Goal: Task Accomplishment & Management: Use online tool/utility

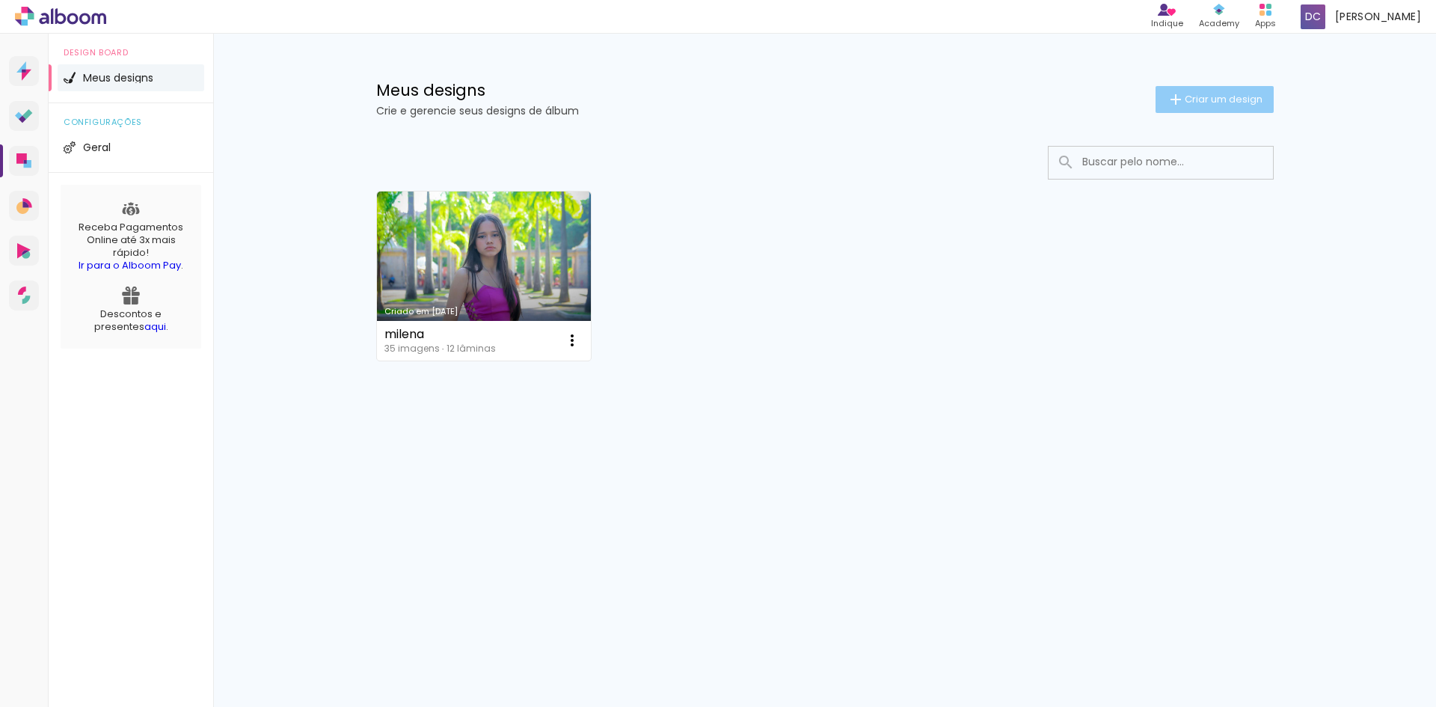
click at [1216, 101] on span "Criar um design" at bounding box center [1224, 99] width 78 height 10
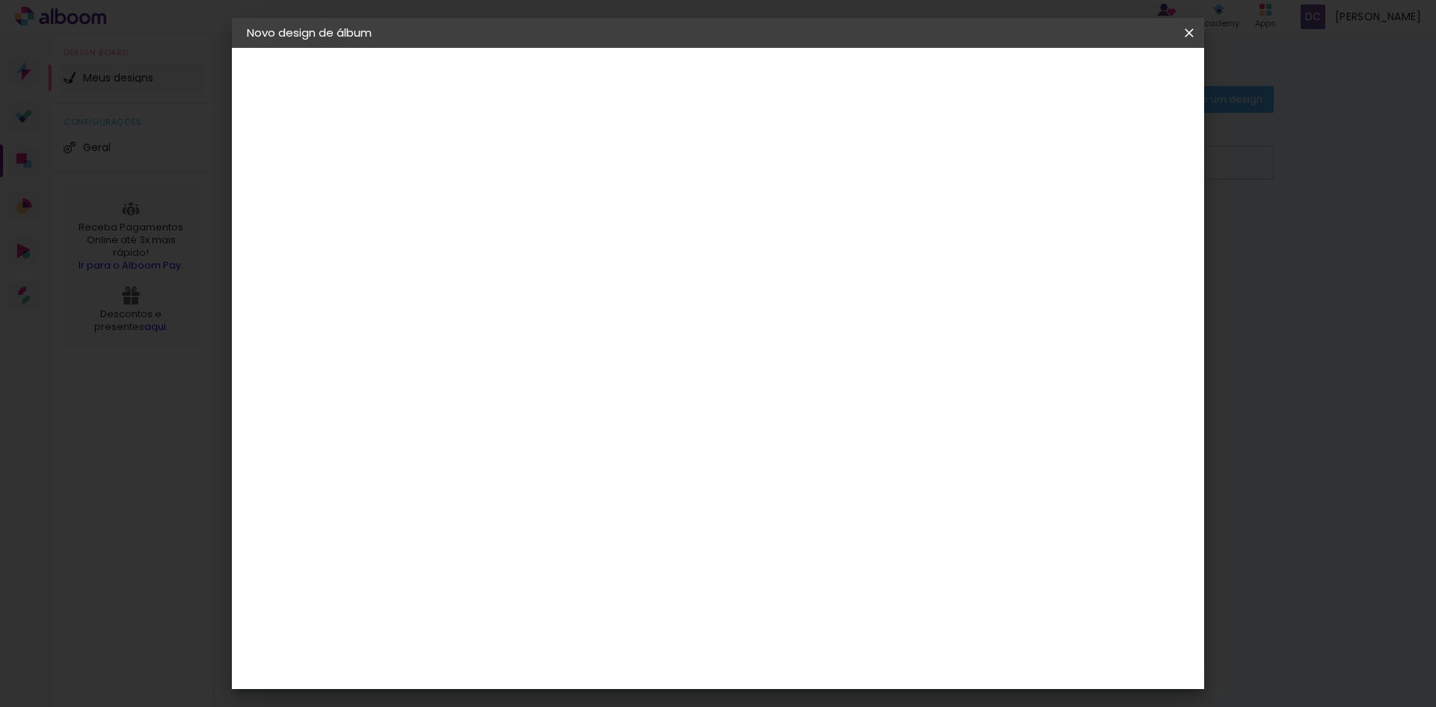
click at [491, 205] on input at bounding box center [491, 200] width 0 height 23
type input "tay"
type paper-input "tay"
click at [0, 0] on slot "Avançar" at bounding box center [0, 0] width 0 height 0
click at [772, 226] on paper-item "Tamanho Livre" at bounding box center [700, 227] width 144 height 33
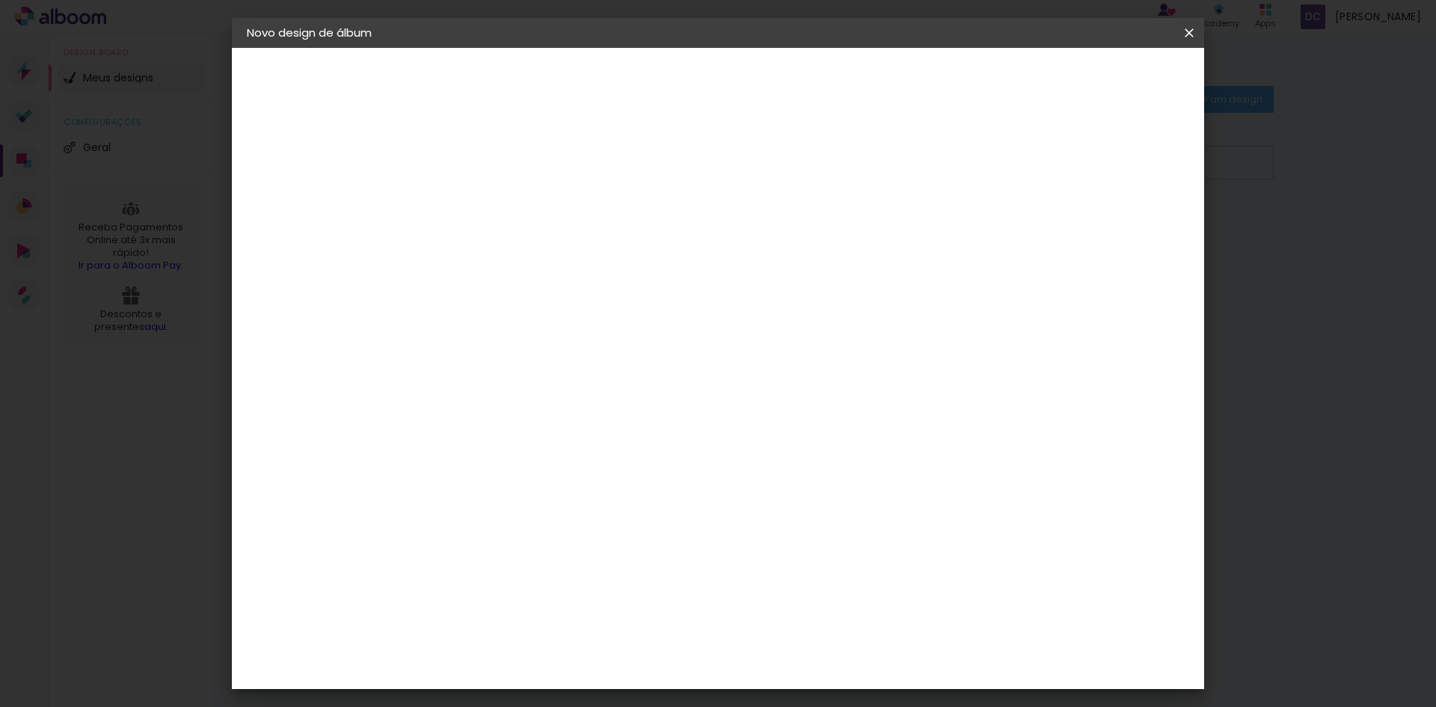
click at [771, 83] on paper-button "Avançar" at bounding box center [734, 79] width 73 height 25
drag, startPoint x: 453, startPoint y: 422, endPoint x: 431, endPoint y: 425, distance: 21.9
click at [431, 425] on input "30" at bounding box center [444, 425] width 39 height 22
type input "20"
type paper-input "20"
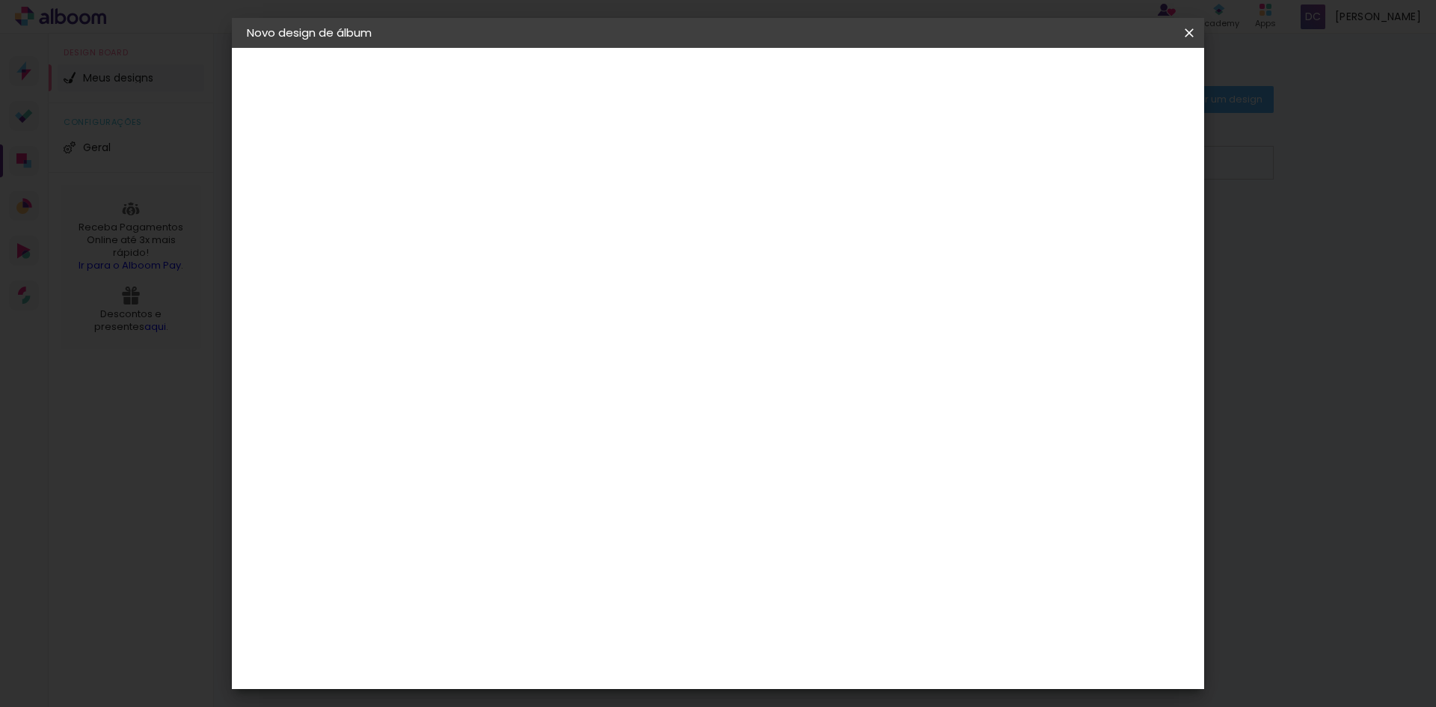
drag, startPoint x: 808, startPoint y: 526, endPoint x: 784, endPoint y: 530, distance: 24.4
click at [784, 530] on input "60" at bounding box center [801, 526] width 39 height 22
type input "40"
type paper-input "40"
click at [1096, 84] on span "Iniciar design" at bounding box center [1062, 79] width 68 height 10
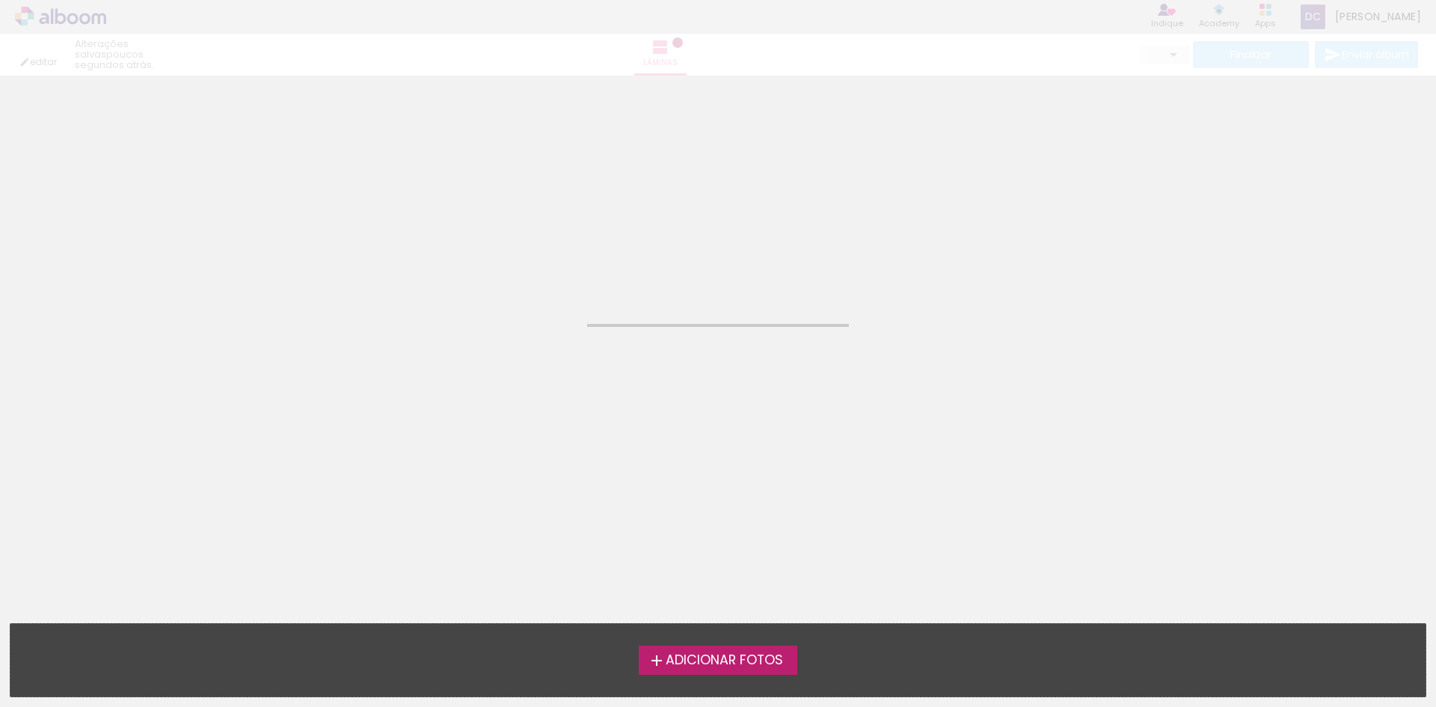
click at [732, 658] on span "Adicionar Fotos" at bounding box center [724, 660] width 117 height 13
click at [0, 0] on input "file" at bounding box center [0, 0] width 0 height 0
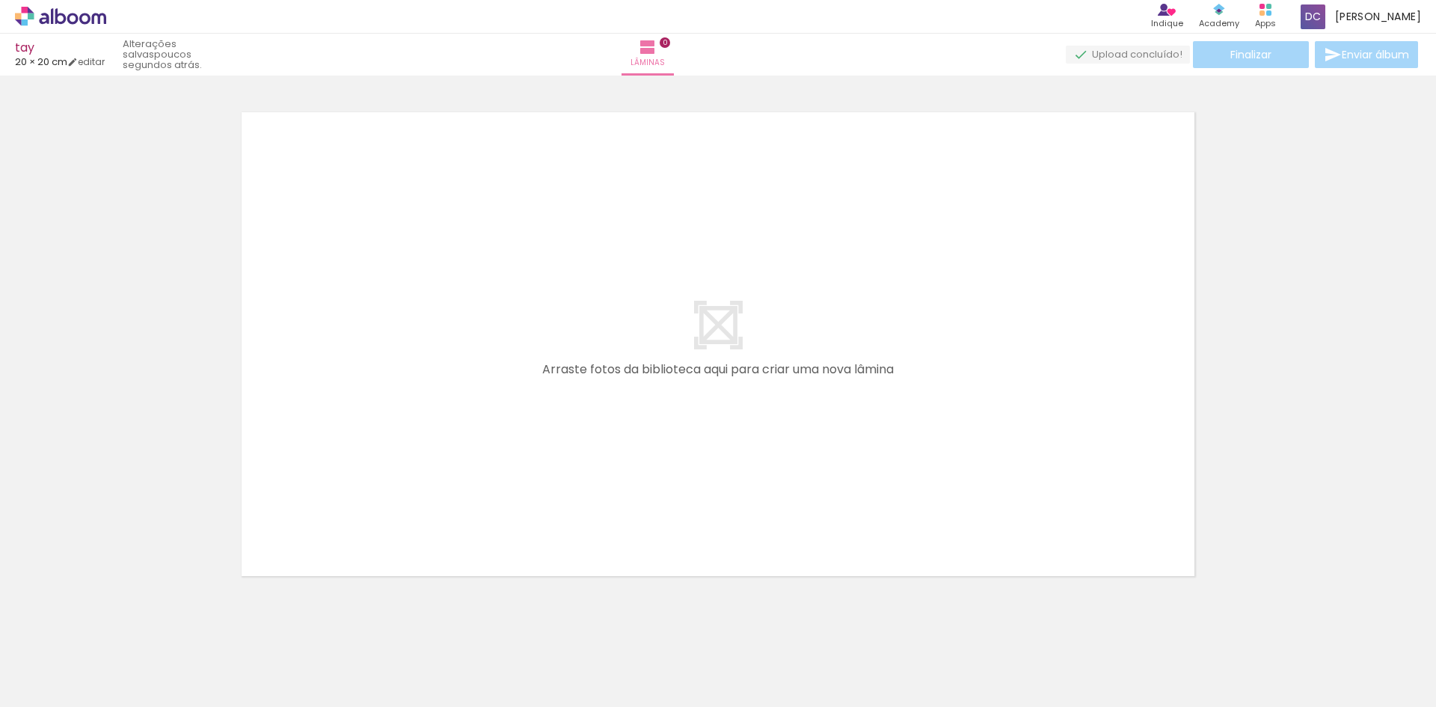
scroll to position [19, 0]
click at [43, 690] on span "Adicionar Fotos" at bounding box center [53, 686] width 45 height 16
click at [0, 0] on input "file" at bounding box center [0, 0] width 0 height 0
click at [61, 688] on span "Adicionar Fotos" at bounding box center [53, 686] width 45 height 16
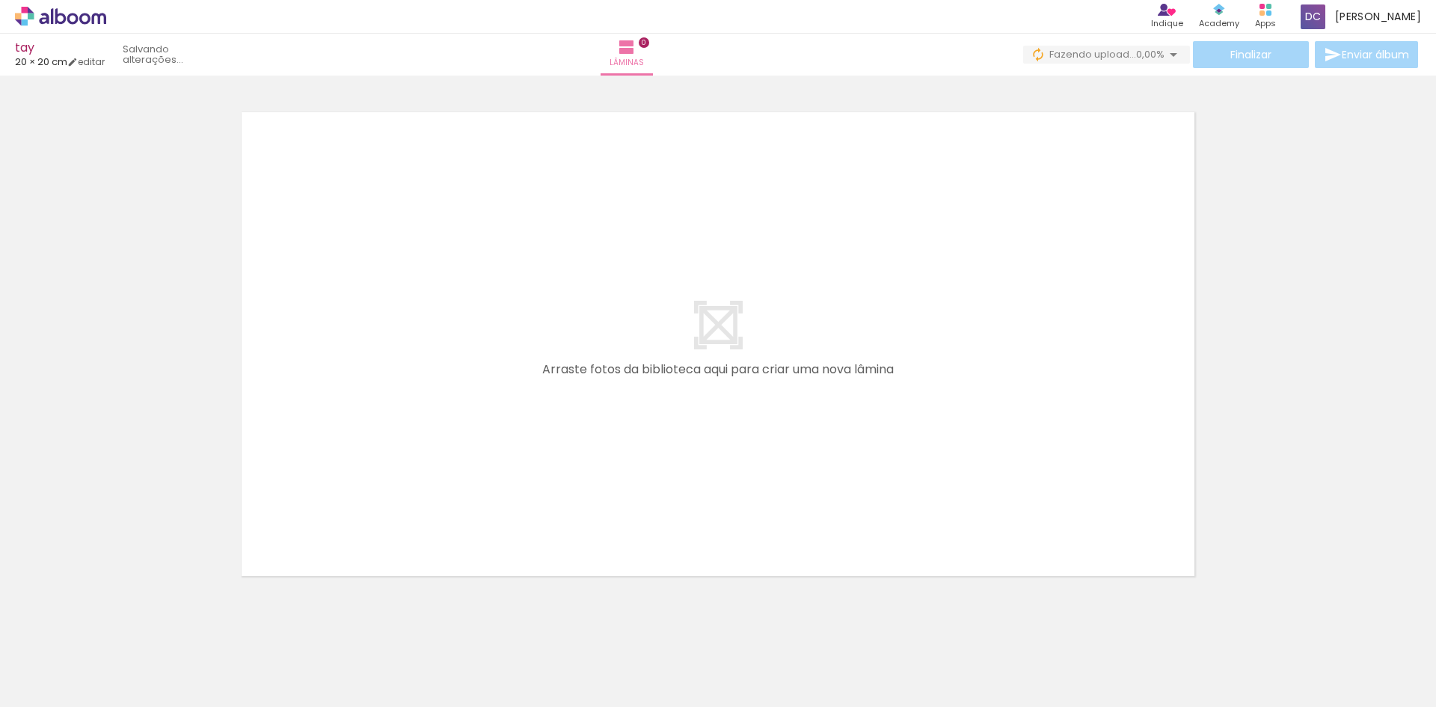
click at [0, 0] on input "file" at bounding box center [0, 0] width 0 height 0
click at [72, 687] on span "Adicionar Fotos" at bounding box center [53, 686] width 45 height 16
click at [0, 0] on input "file" at bounding box center [0, 0] width 0 height 0
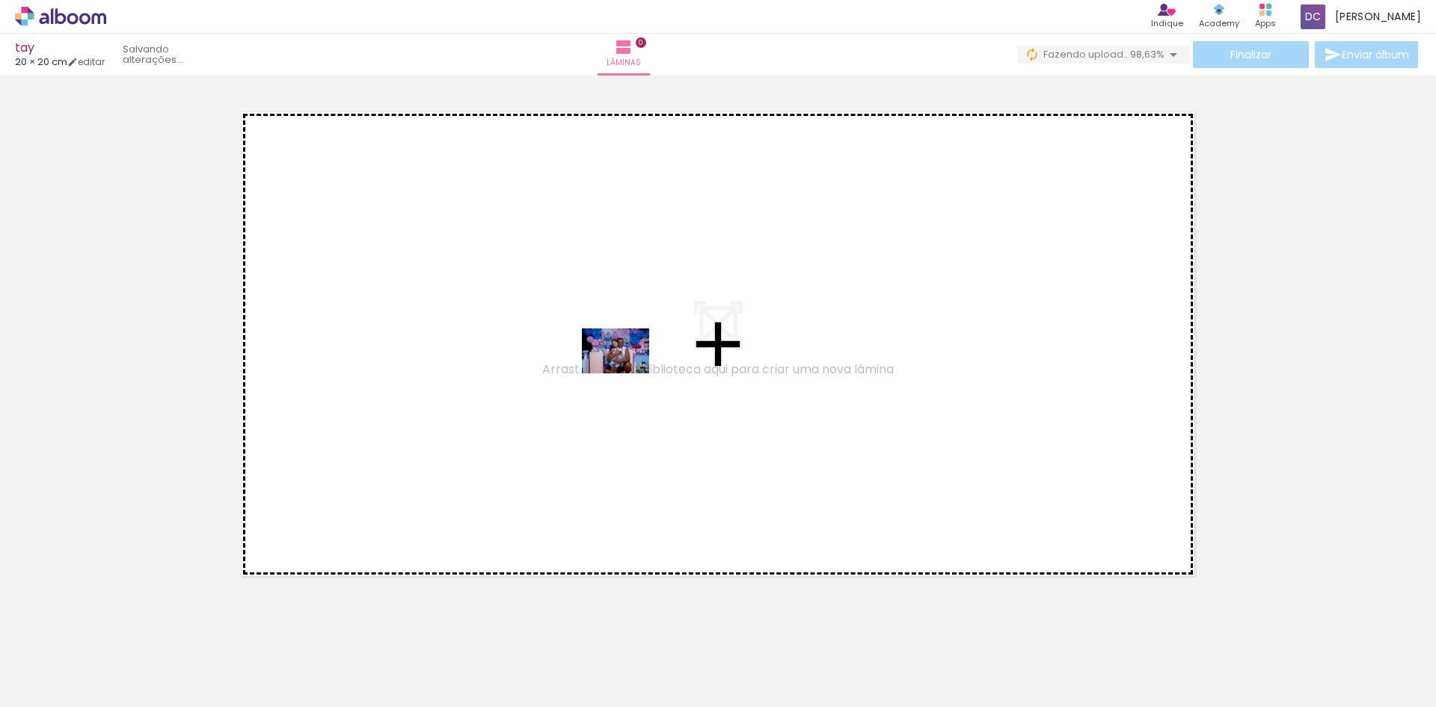
drag, startPoint x: 171, startPoint y: 664, endPoint x: 627, endPoint y: 373, distance: 540.2
click at [627, 373] on quentale-workspace at bounding box center [718, 353] width 1436 height 707
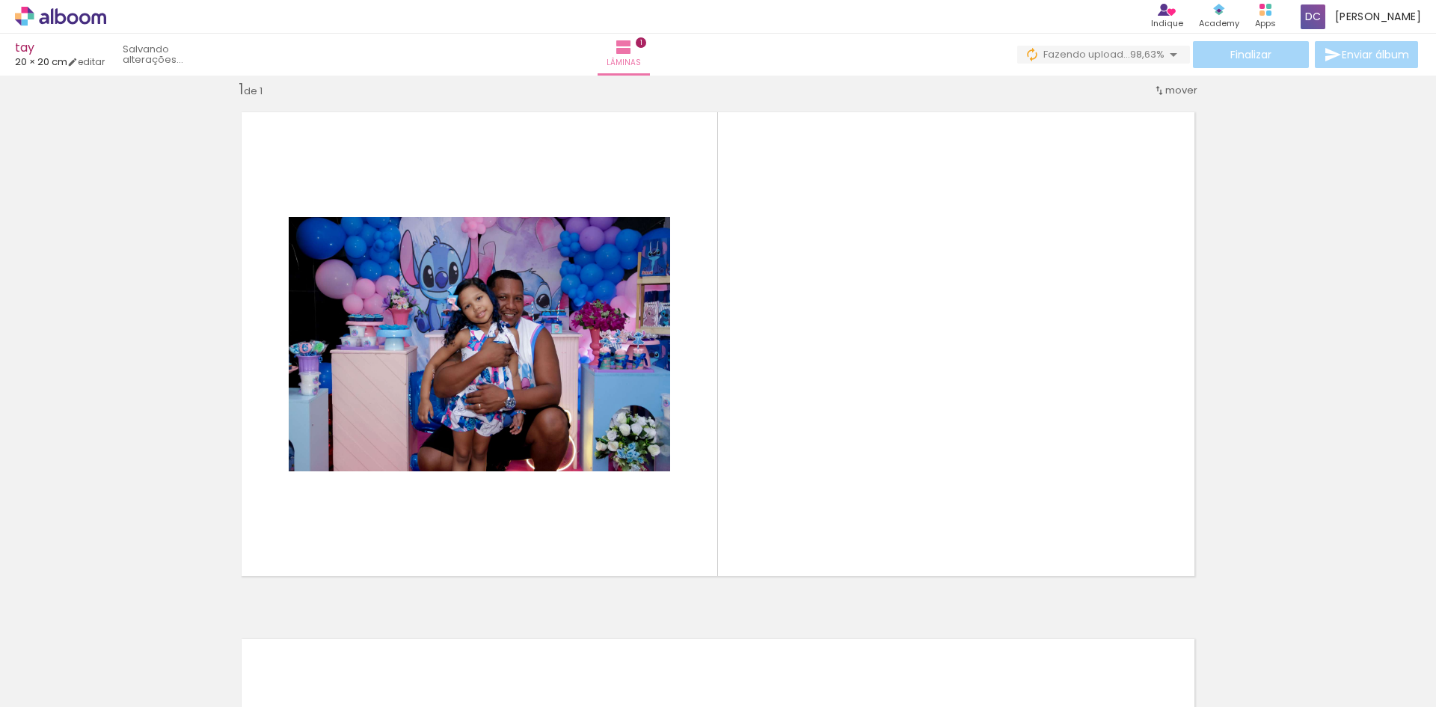
scroll to position [19, 0]
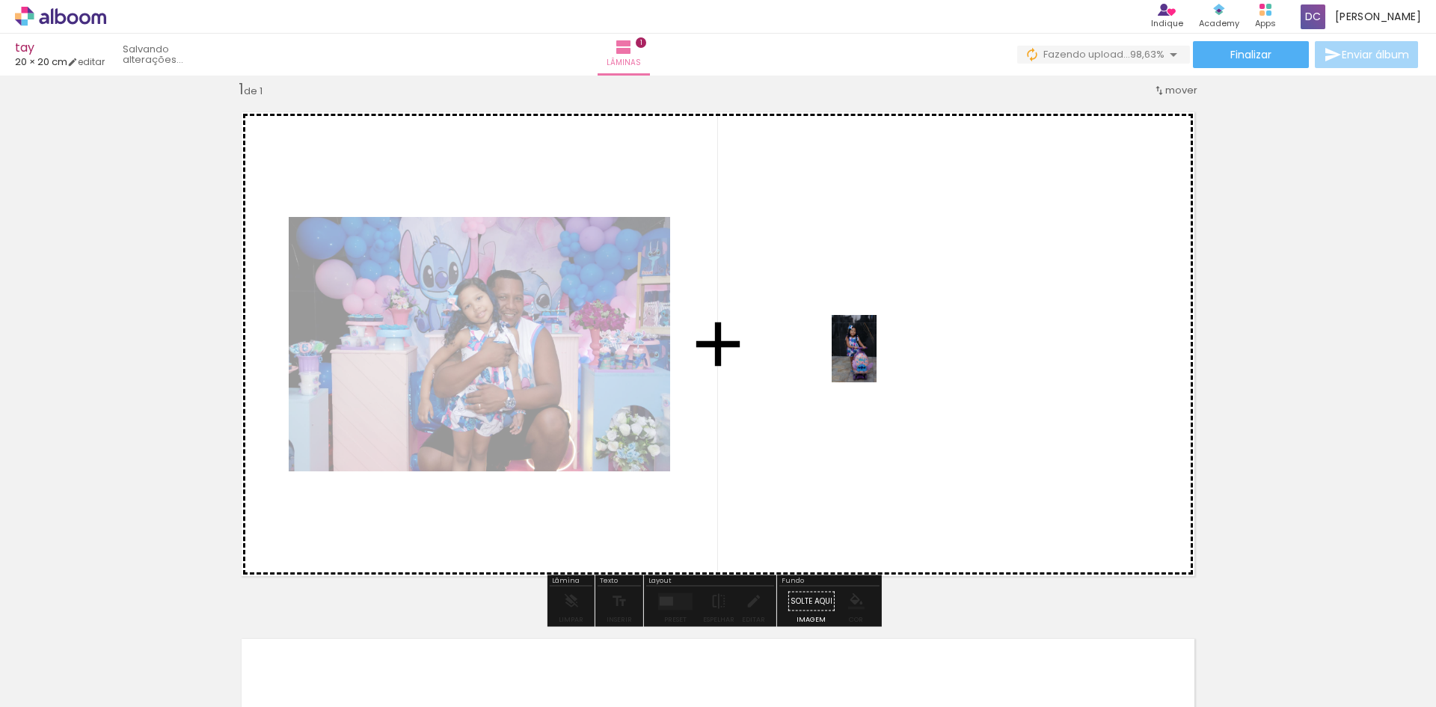
drag, startPoint x: 238, startPoint y: 658, endPoint x: 877, endPoint y: 359, distance: 706.1
click at [877, 359] on quentale-workspace at bounding box center [718, 353] width 1436 height 707
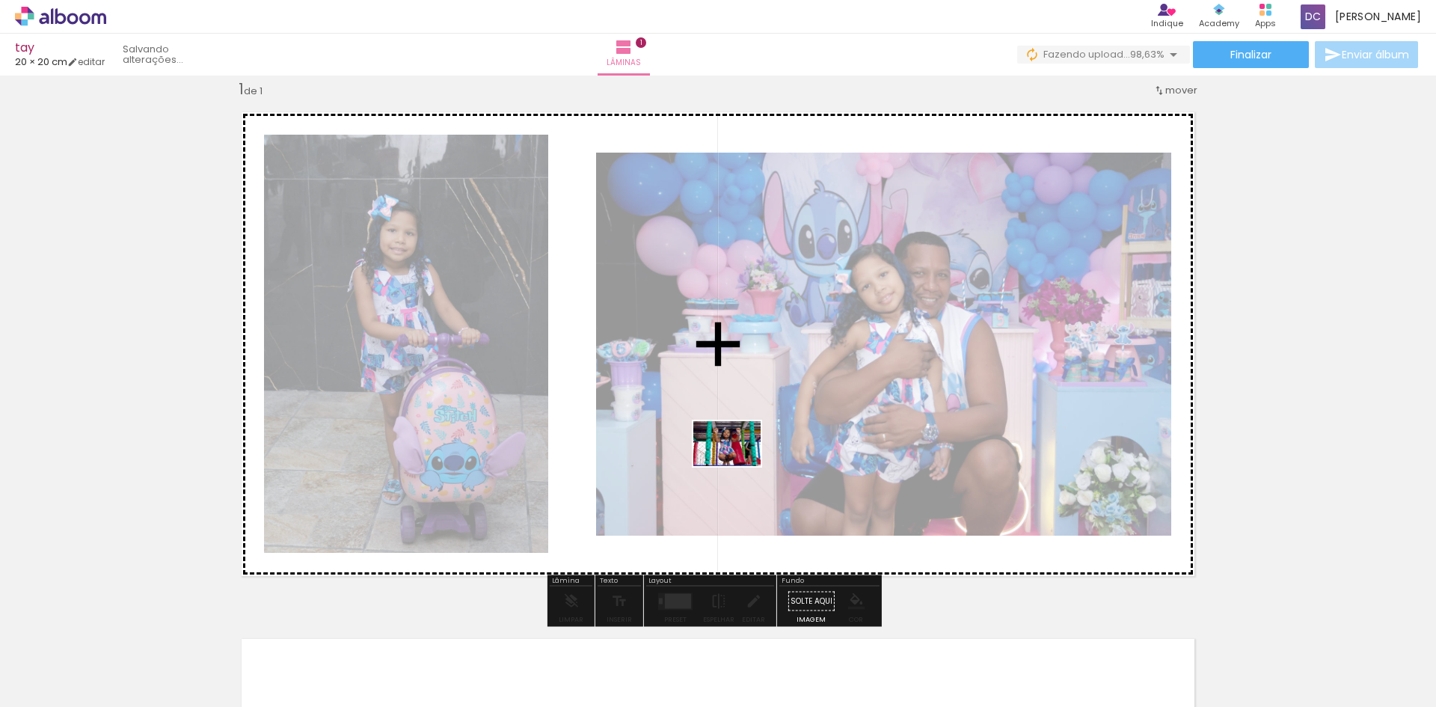
drag, startPoint x: 322, startPoint y: 663, endPoint x: 738, endPoint y: 466, distance: 460.8
click at [738, 466] on quentale-workspace at bounding box center [718, 353] width 1436 height 707
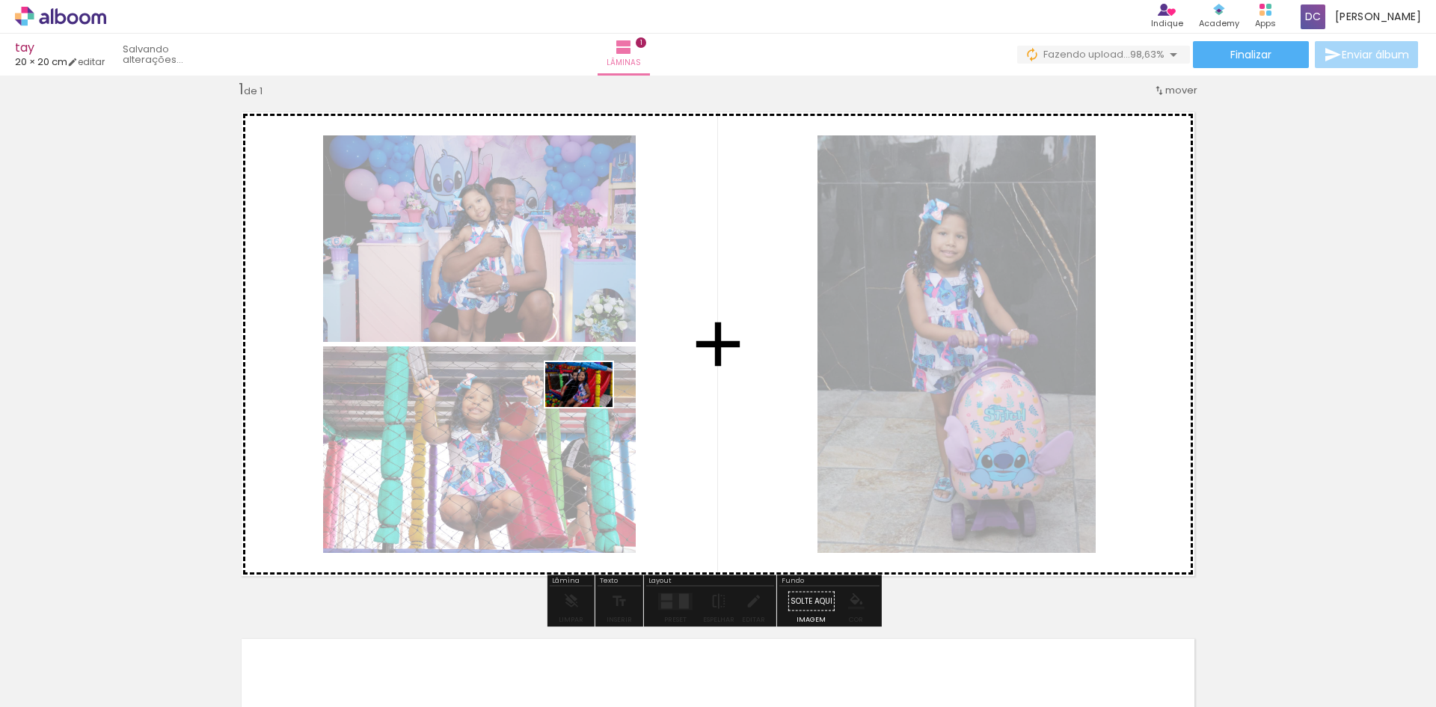
drag, startPoint x: 405, startPoint y: 667, endPoint x: 590, endPoint y: 407, distance: 319.7
click at [590, 407] on quentale-workspace at bounding box center [718, 353] width 1436 height 707
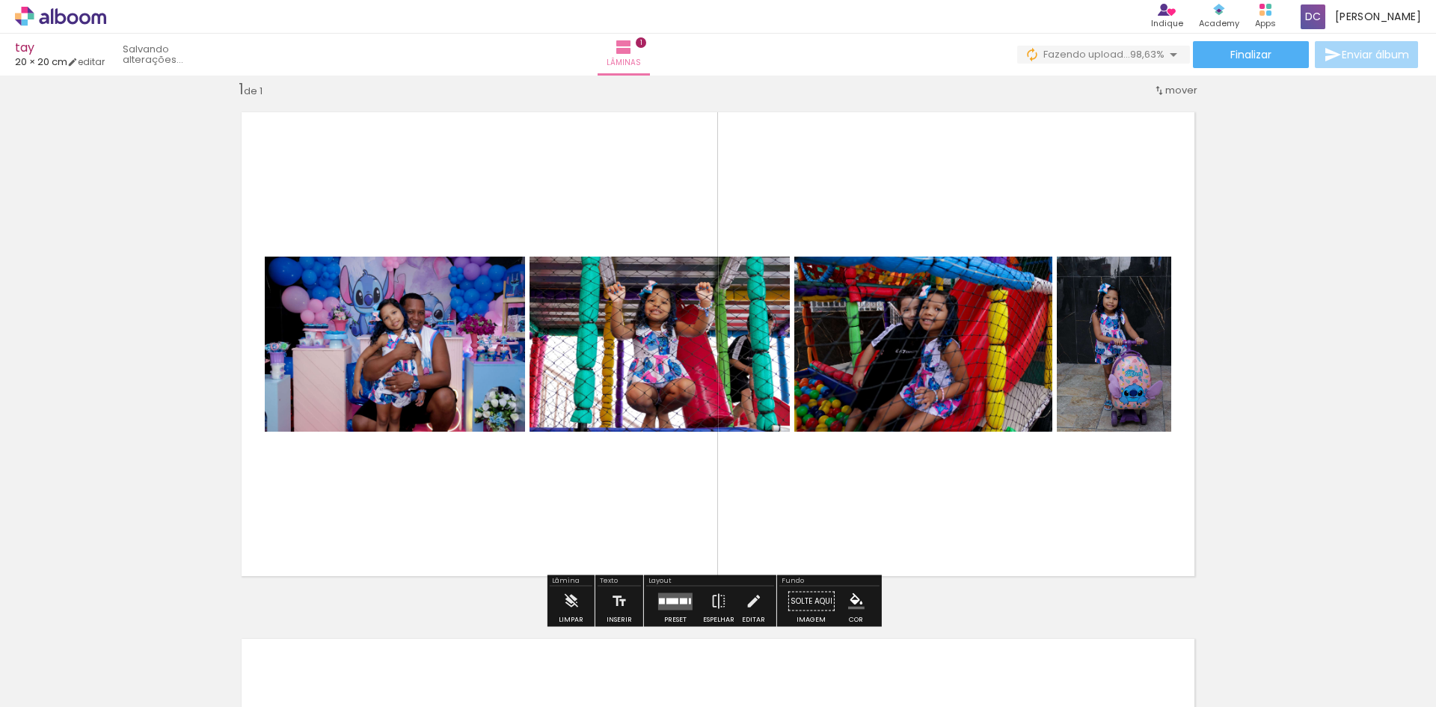
click at [670, 602] on div at bounding box center [673, 601] width 12 height 6
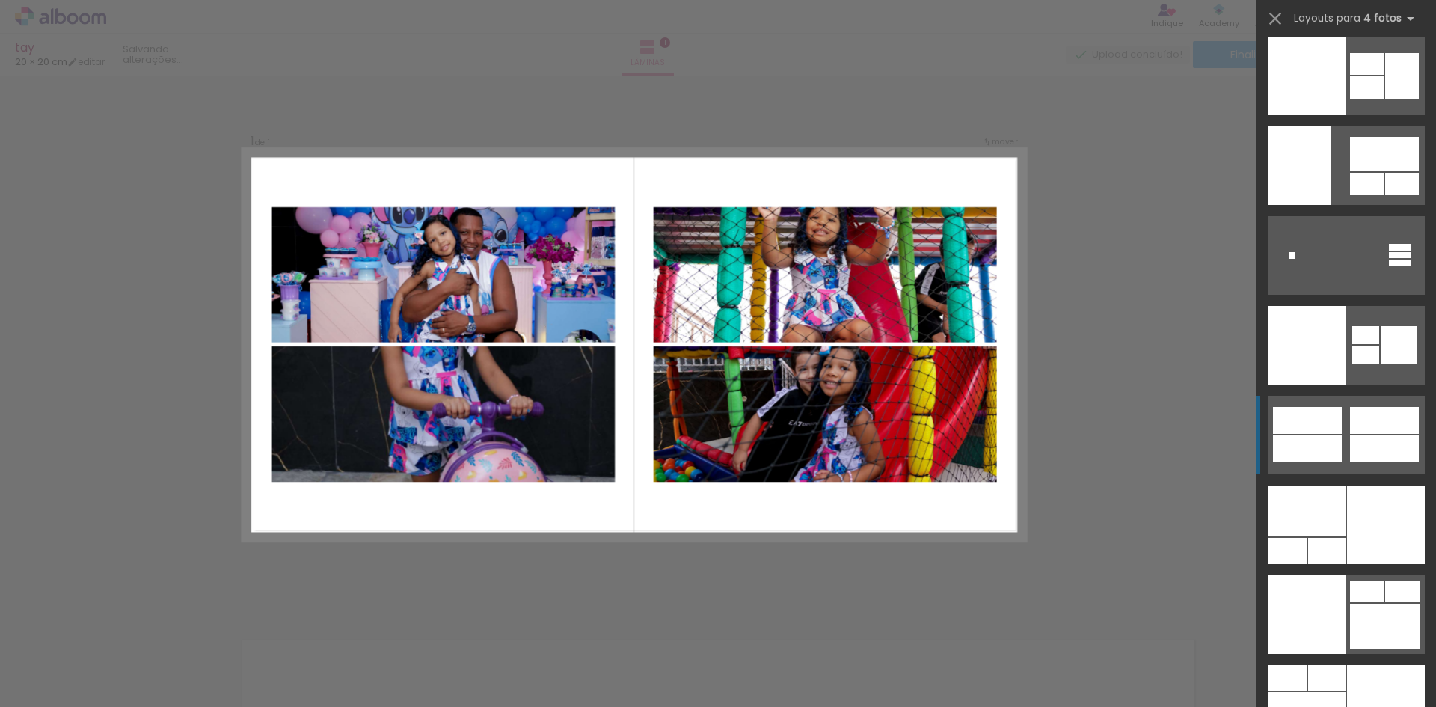
scroll to position [31015, 0]
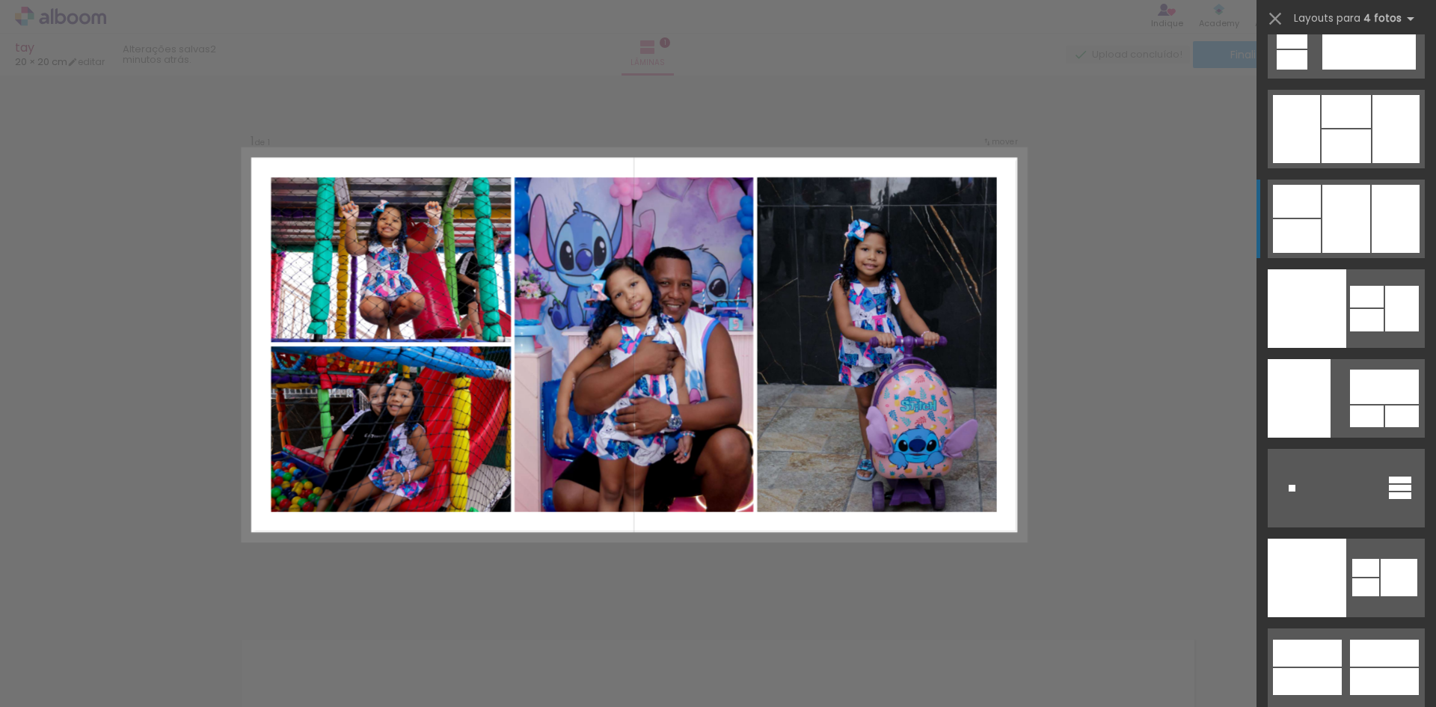
click at [1335, 225] on div at bounding box center [1347, 219] width 48 height 68
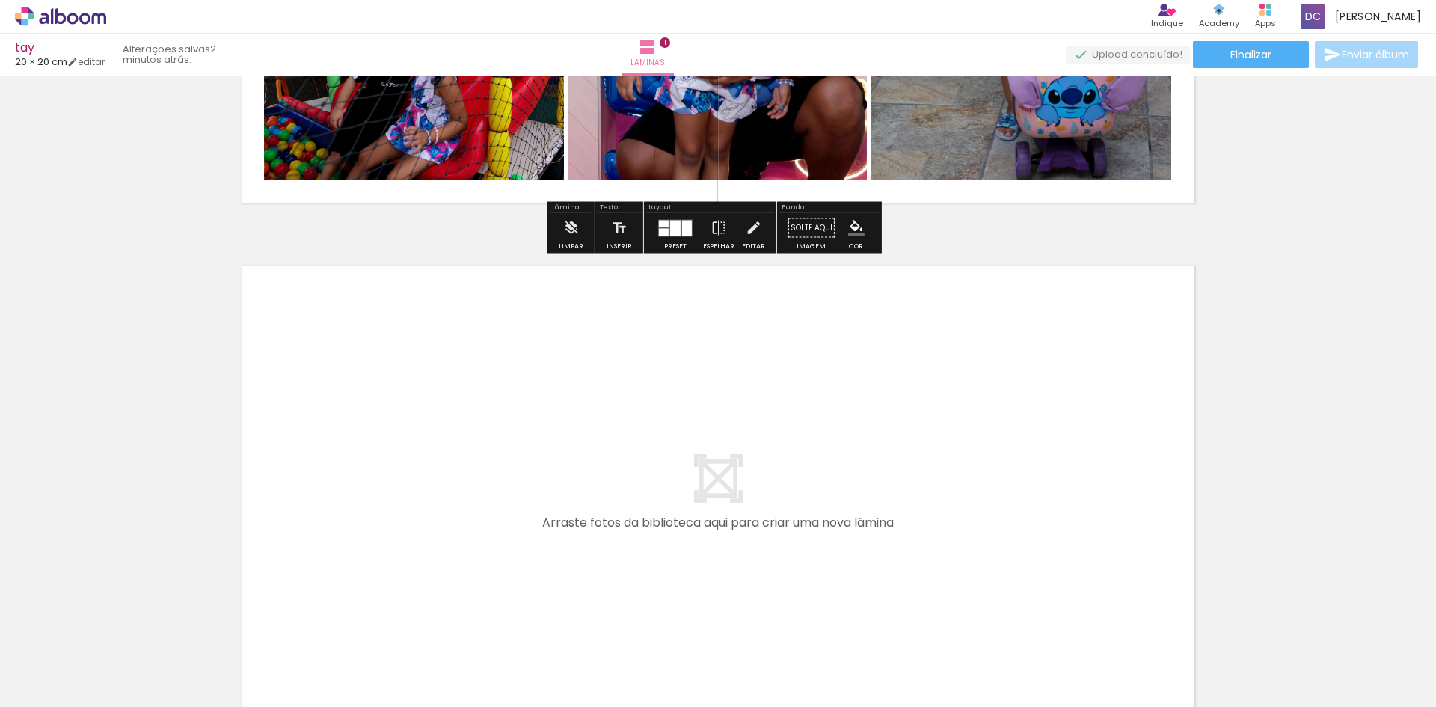
scroll to position [468, 0]
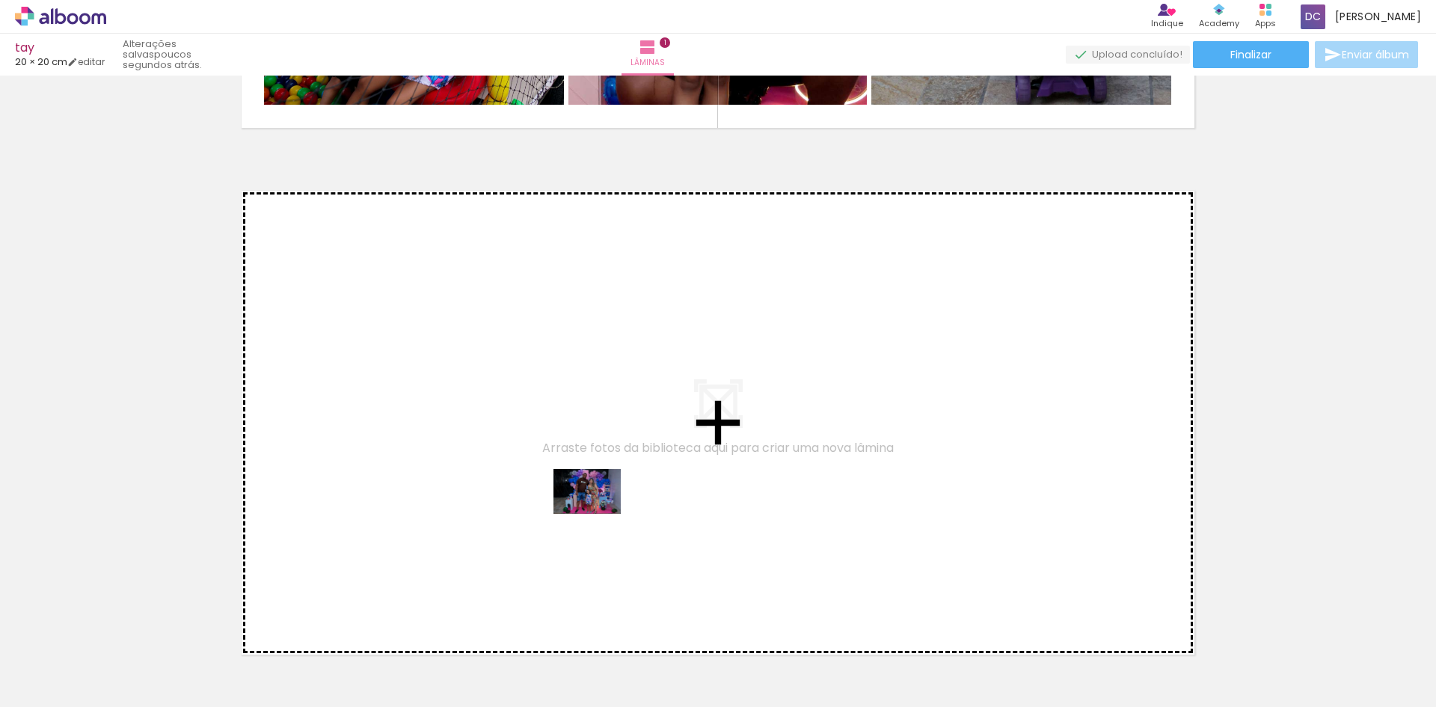
drag, startPoint x: 507, startPoint y: 663, endPoint x: 598, endPoint y: 514, distance: 174.6
click at [598, 514] on quentale-workspace at bounding box center [718, 353] width 1436 height 707
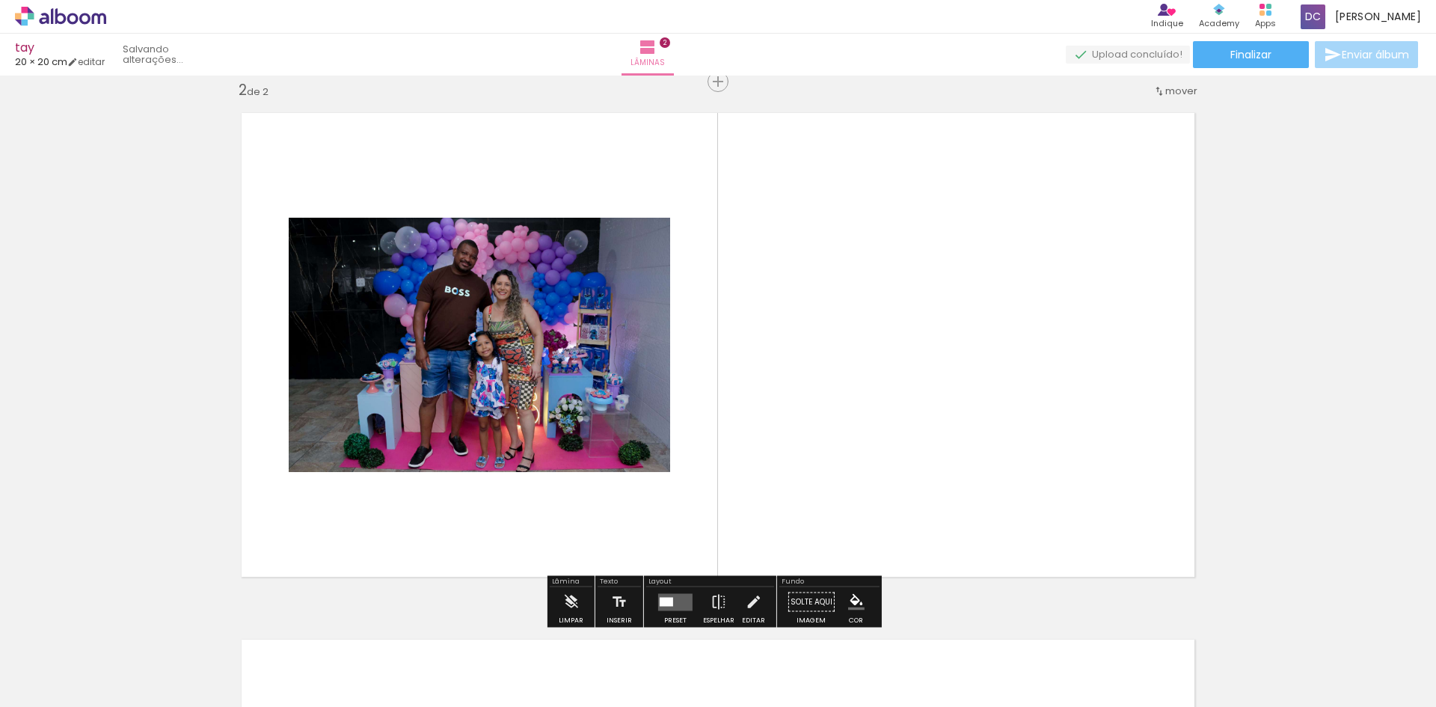
scroll to position [546, 0]
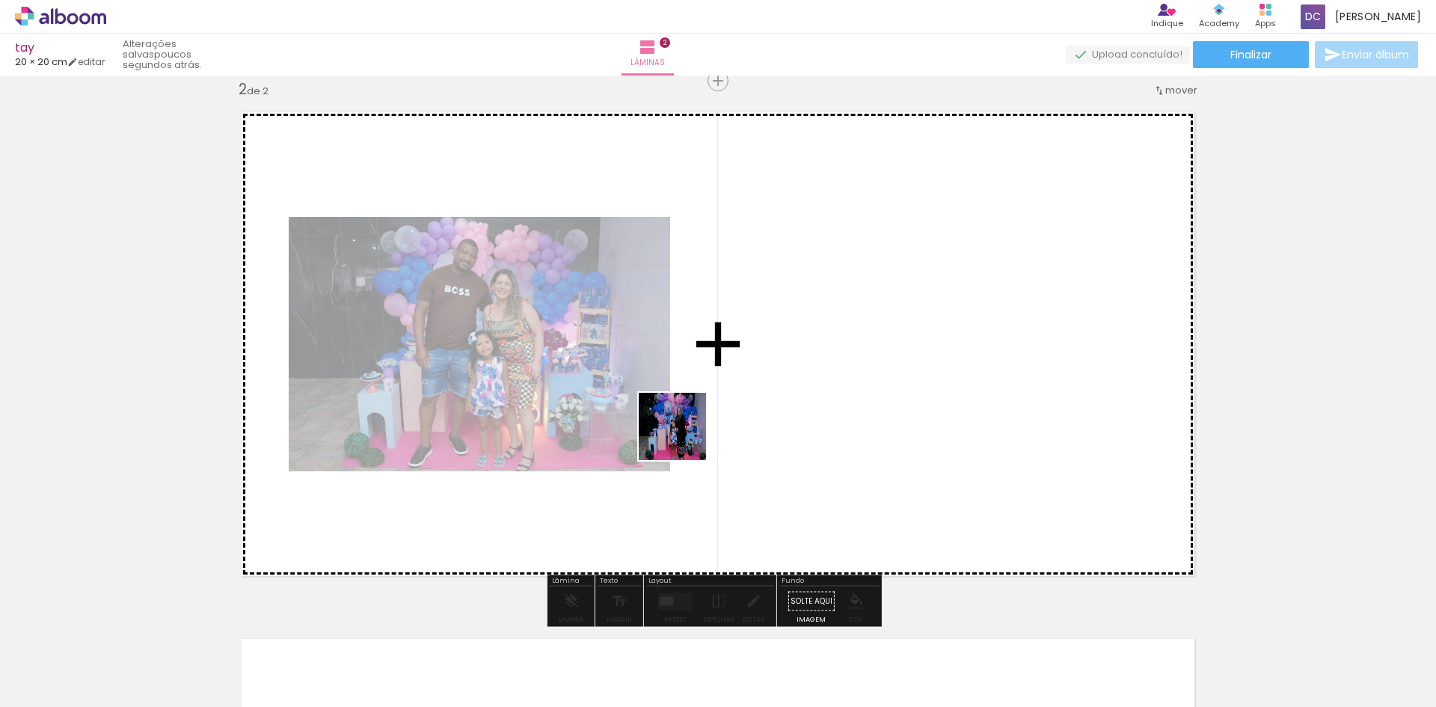
drag, startPoint x: 577, startPoint y: 658, endPoint x: 684, endPoint y: 437, distance: 245.6
click at [684, 437] on quentale-workspace at bounding box center [718, 353] width 1436 height 707
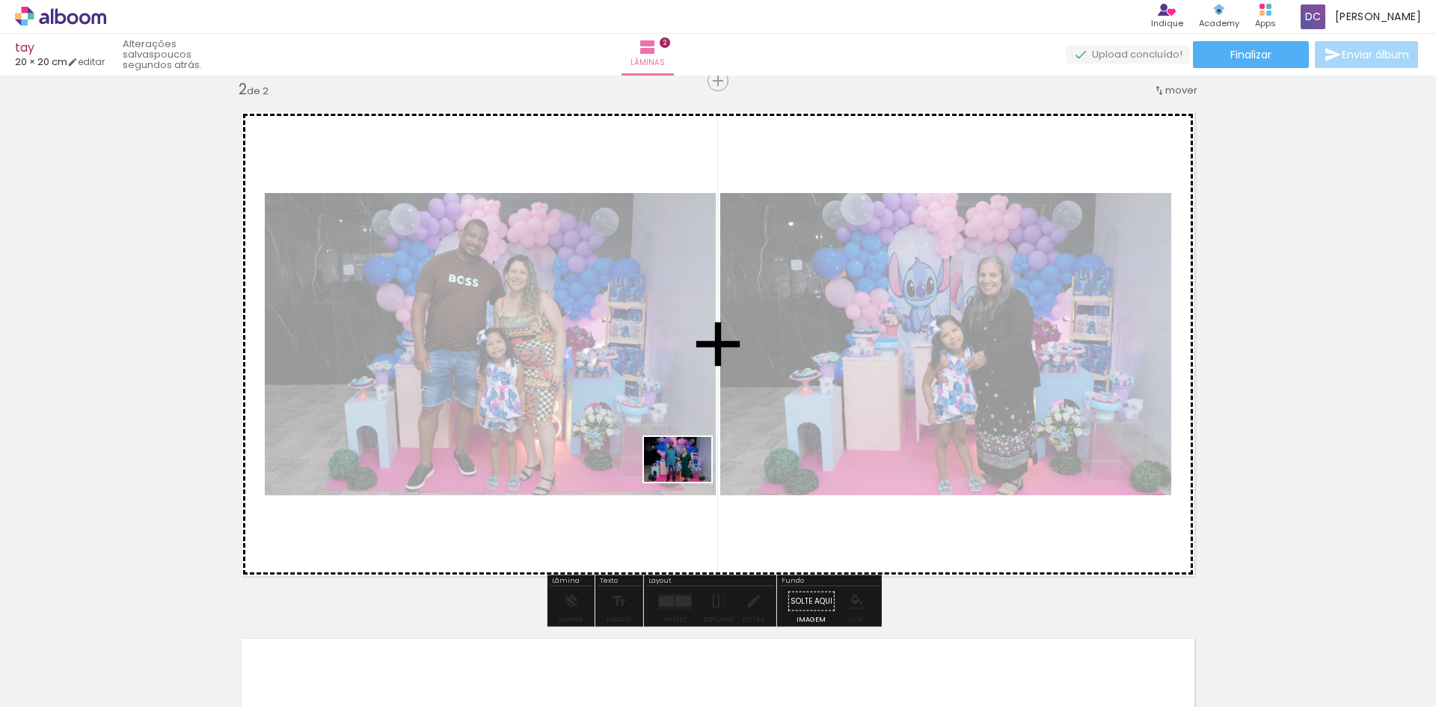
drag, startPoint x: 686, startPoint y: 575, endPoint x: 689, endPoint y: 482, distance: 93.6
click at [689, 482] on quentale-workspace at bounding box center [718, 353] width 1436 height 707
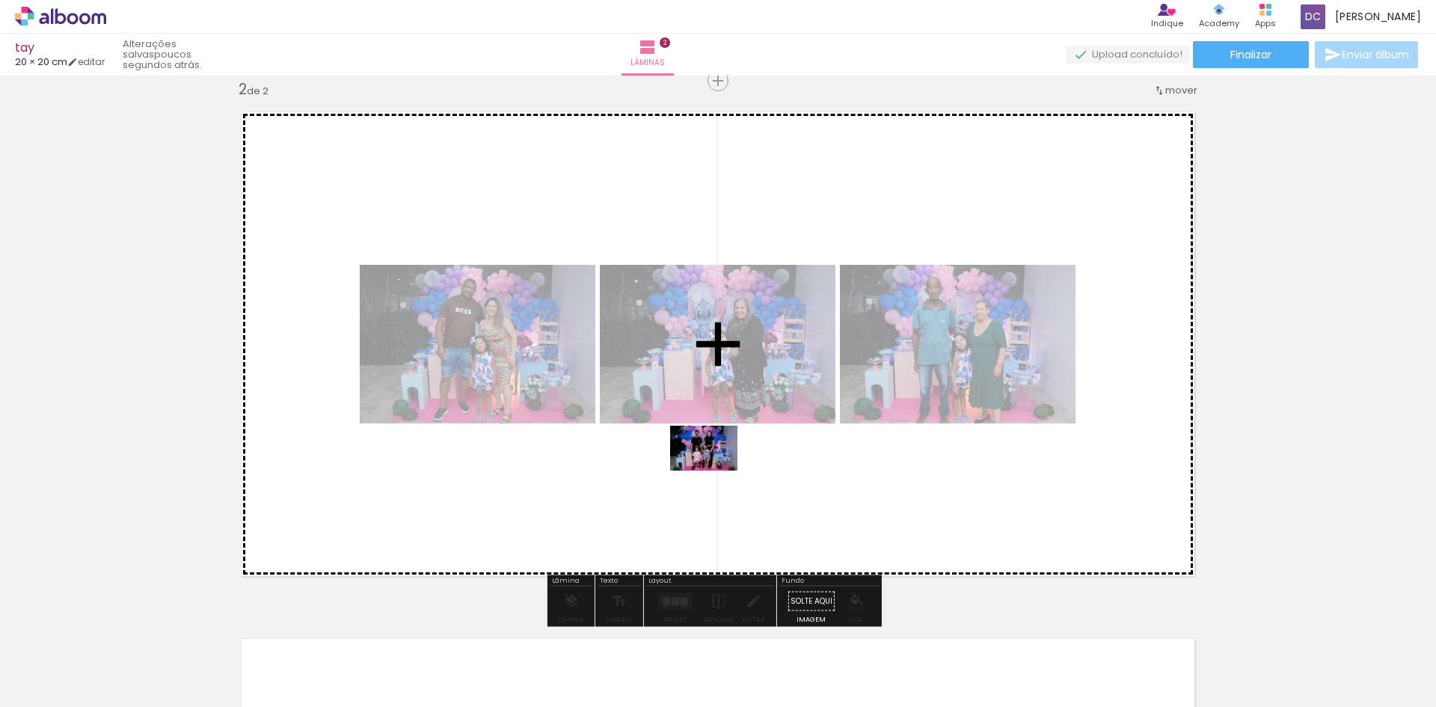
drag, startPoint x: 738, startPoint y: 665, endPoint x: 715, endPoint y: 470, distance: 196.6
click at [715, 470] on quentale-workspace at bounding box center [718, 353] width 1436 height 707
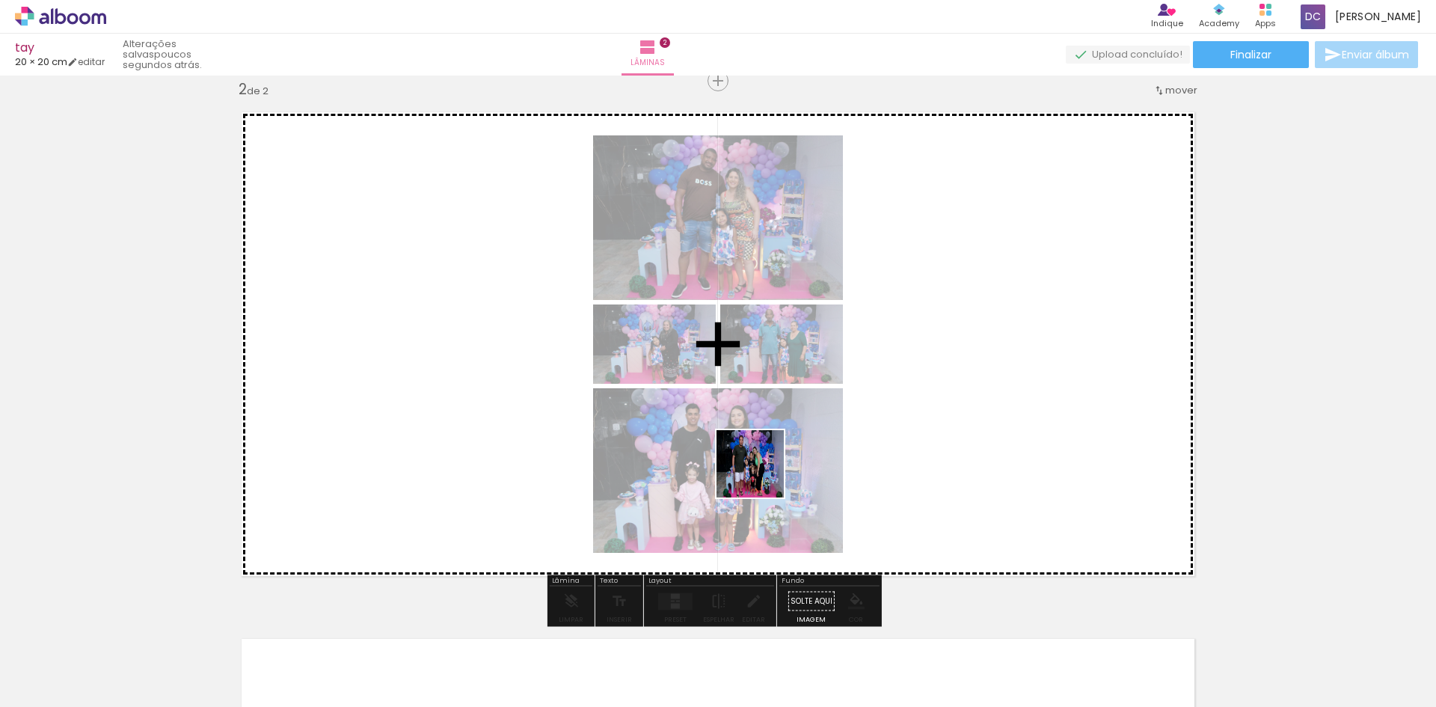
drag, startPoint x: 819, startPoint y: 664, endPoint x: 761, endPoint y: 474, distance: 198.8
click at [761, 474] on quentale-workspace at bounding box center [718, 353] width 1436 height 707
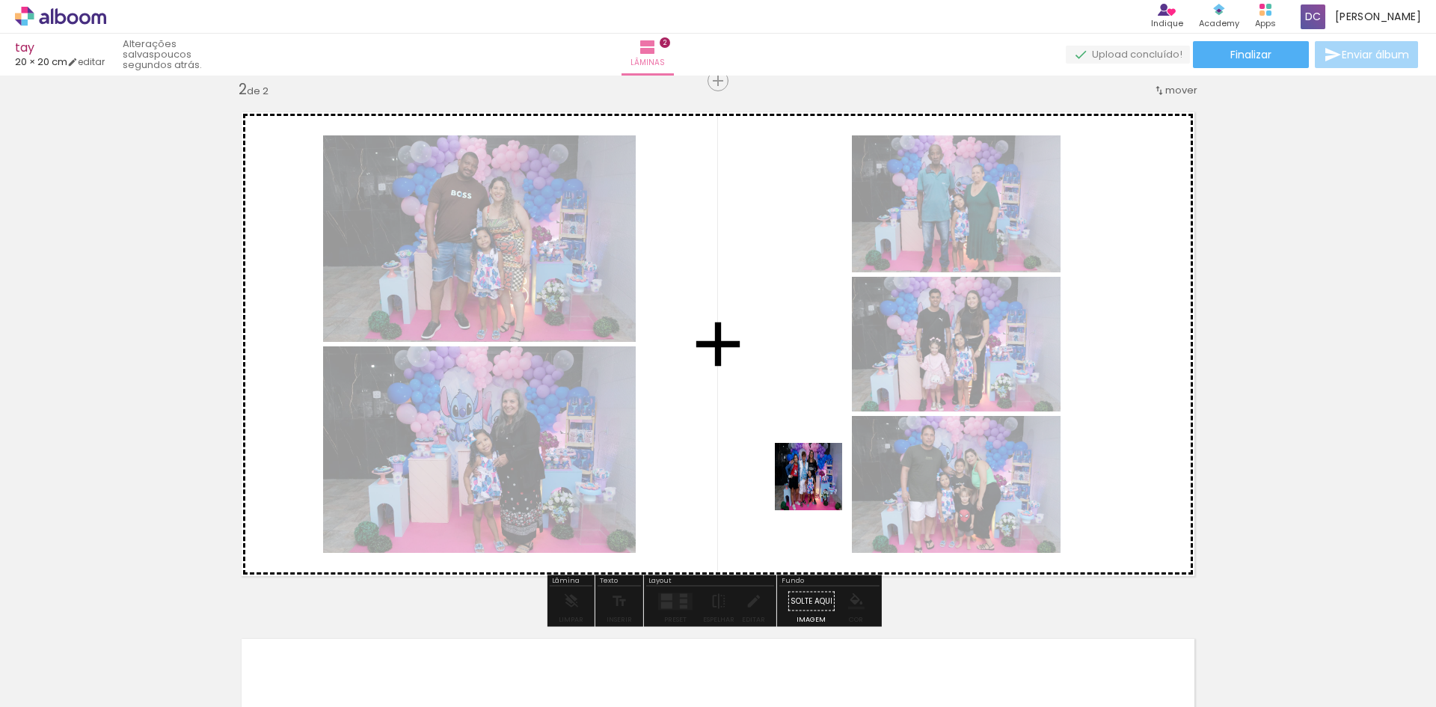
drag, startPoint x: 901, startPoint y: 659, endPoint x: 807, endPoint y: 459, distance: 220.5
click at [807, 459] on quentale-workspace at bounding box center [718, 353] width 1436 height 707
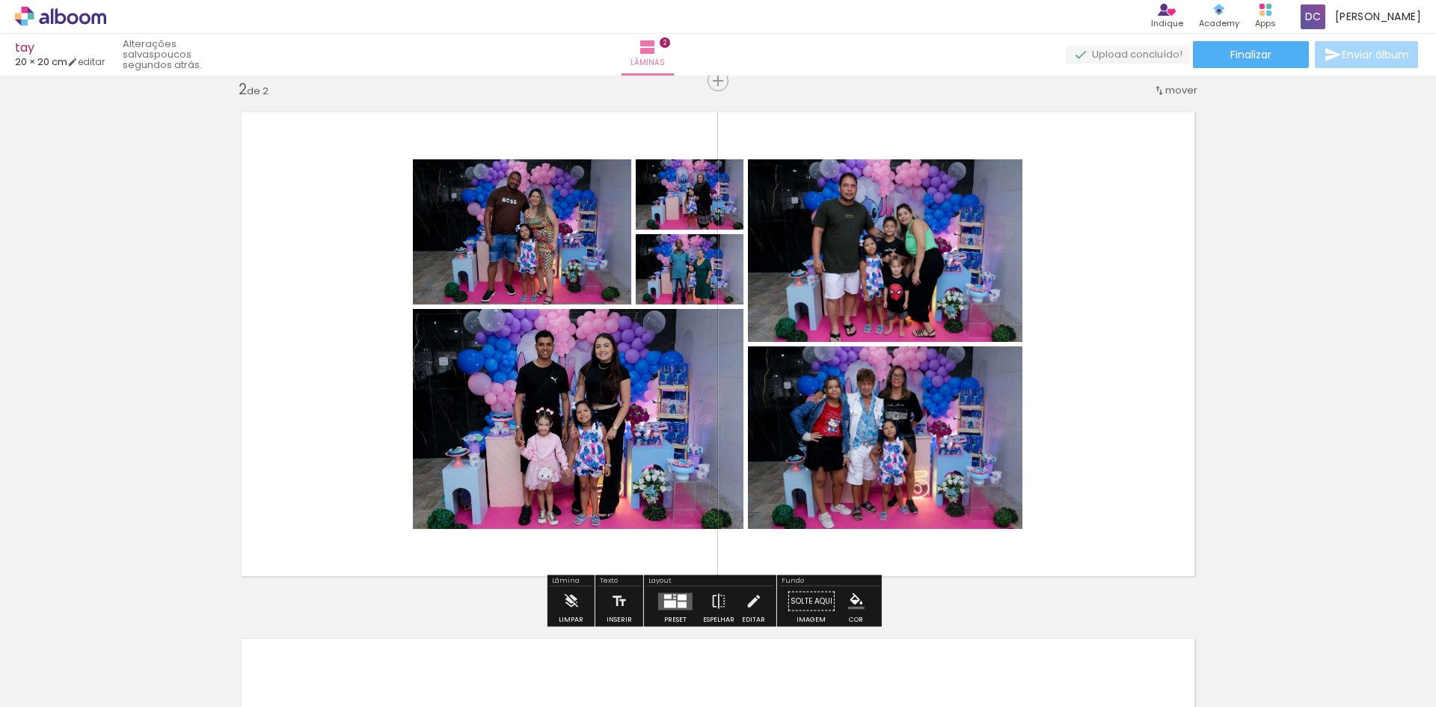
click at [667, 603] on div at bounding box center [670, 603] width 12 height 7
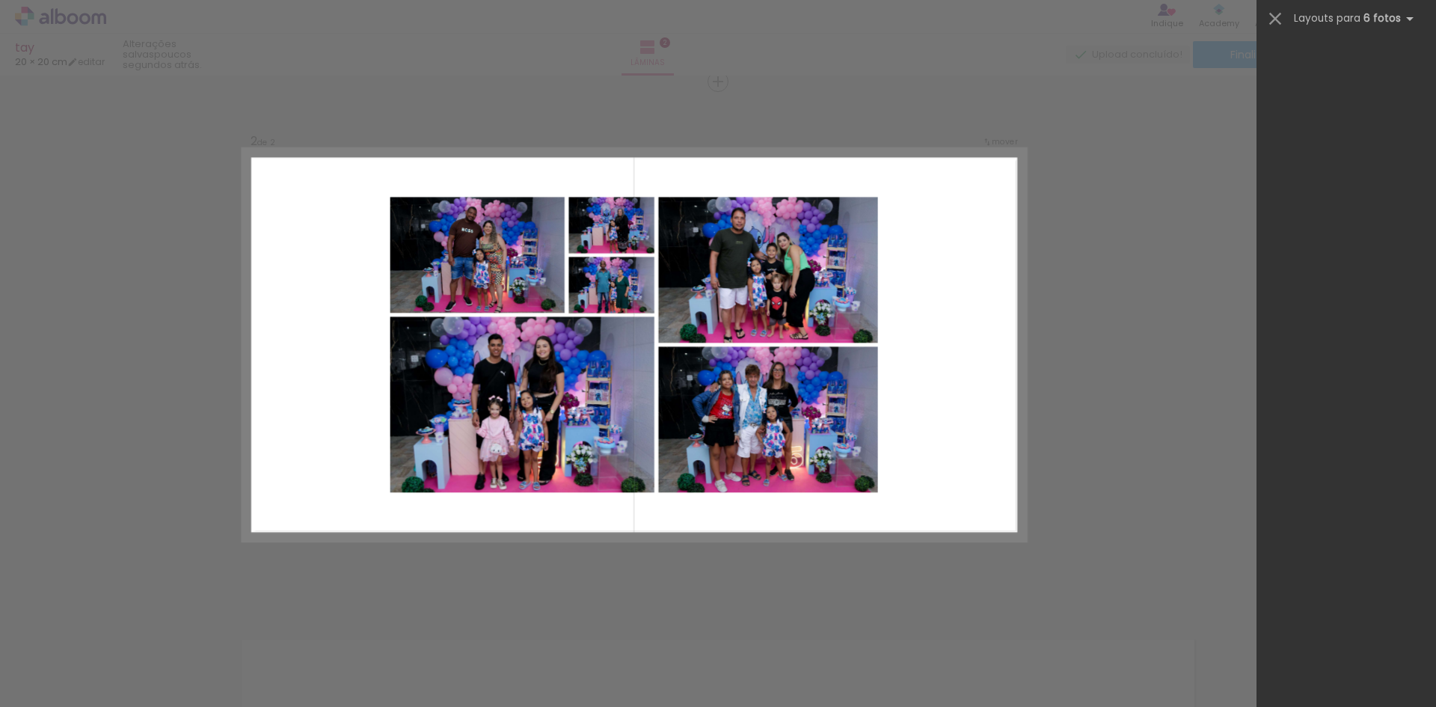
scroll to position [46904, 0]
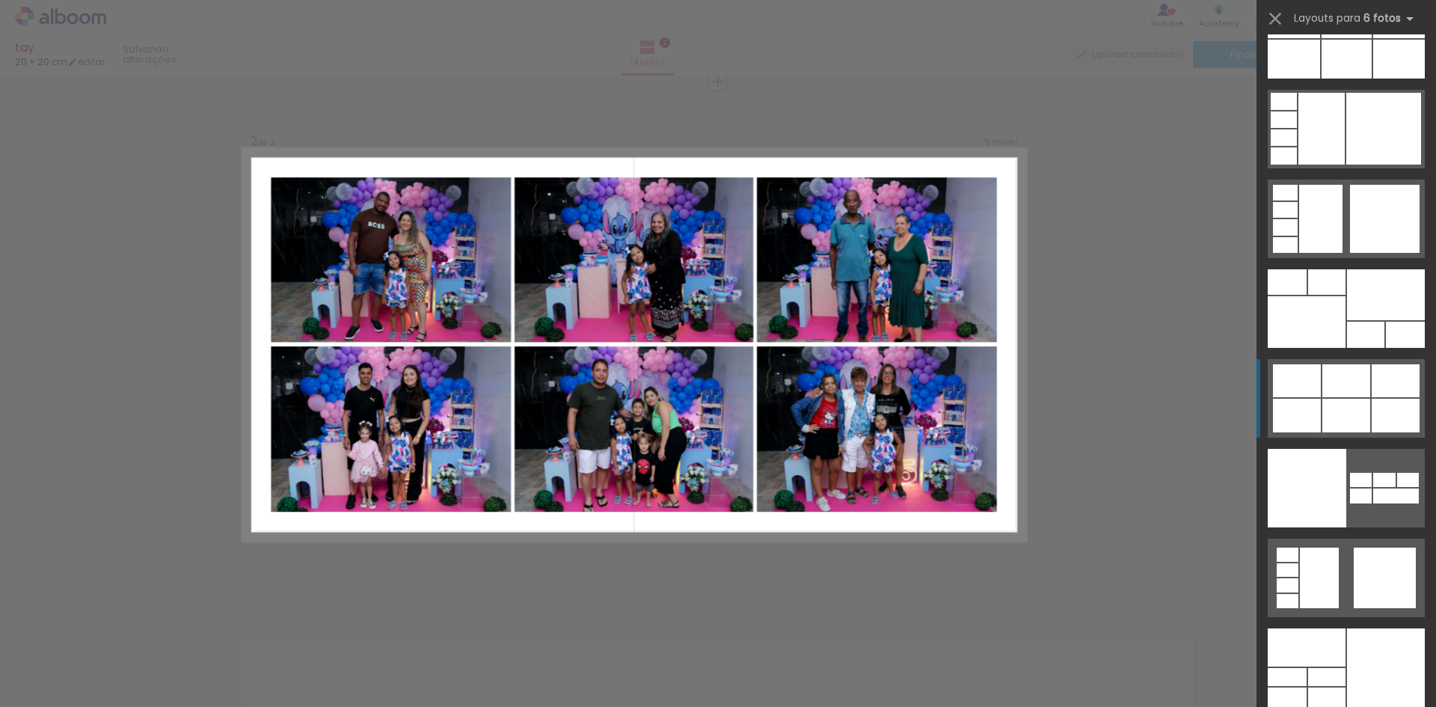
click at [1349, 390] on div at bounding box center [1347, 380] width 48 height 33
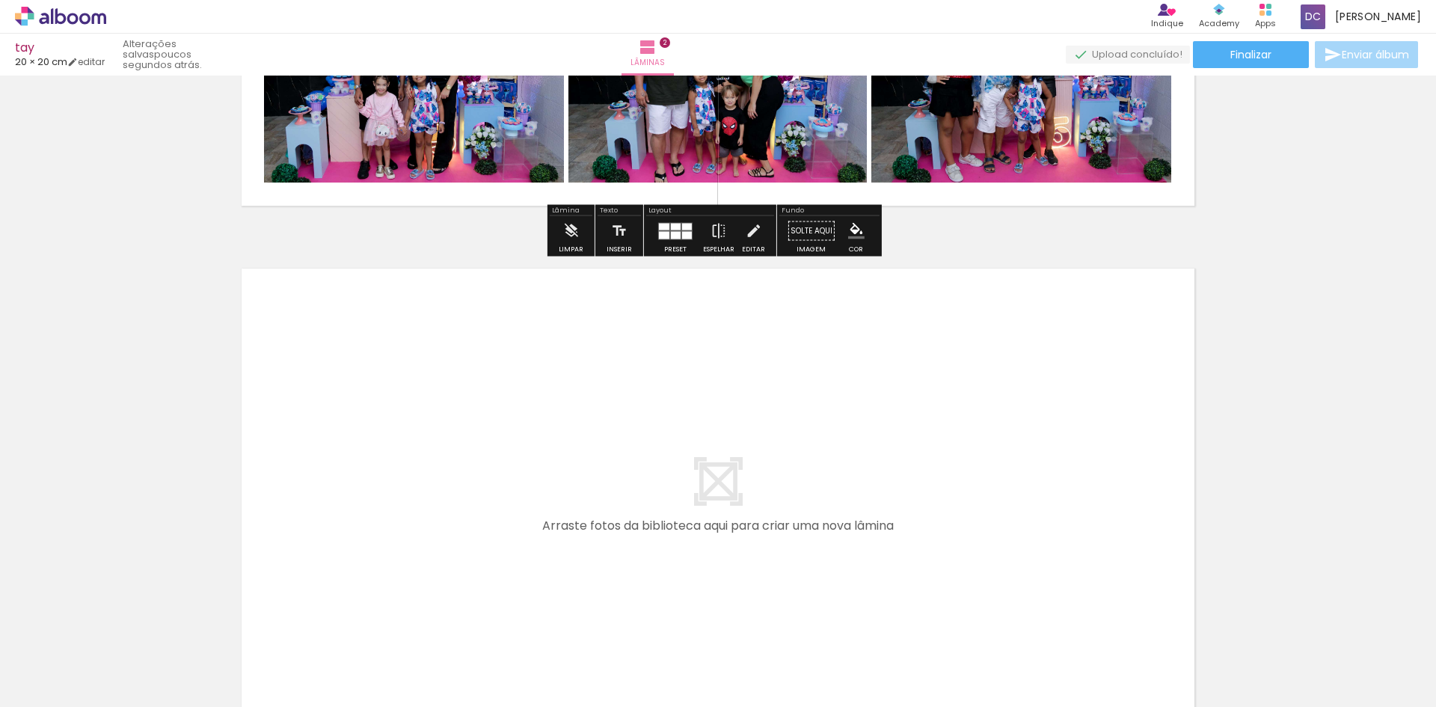
scroll to position [919, 0]
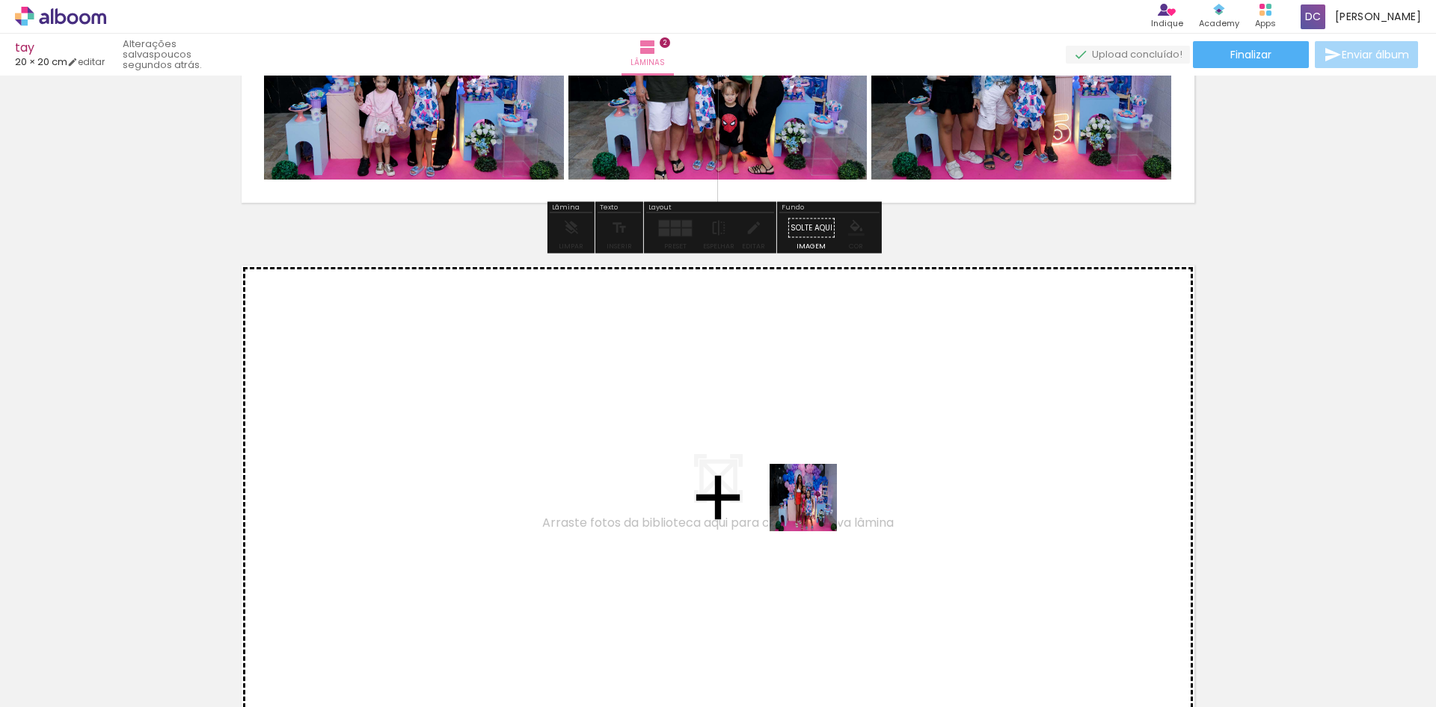
drag, startPoint x: 897, startPoint y: 598, endPoint x: 814, endPoint y: 507, distance: 122.8
click at [814, 507] on quentale-workspace at bounding box center [718, 353] width 1436 height 707
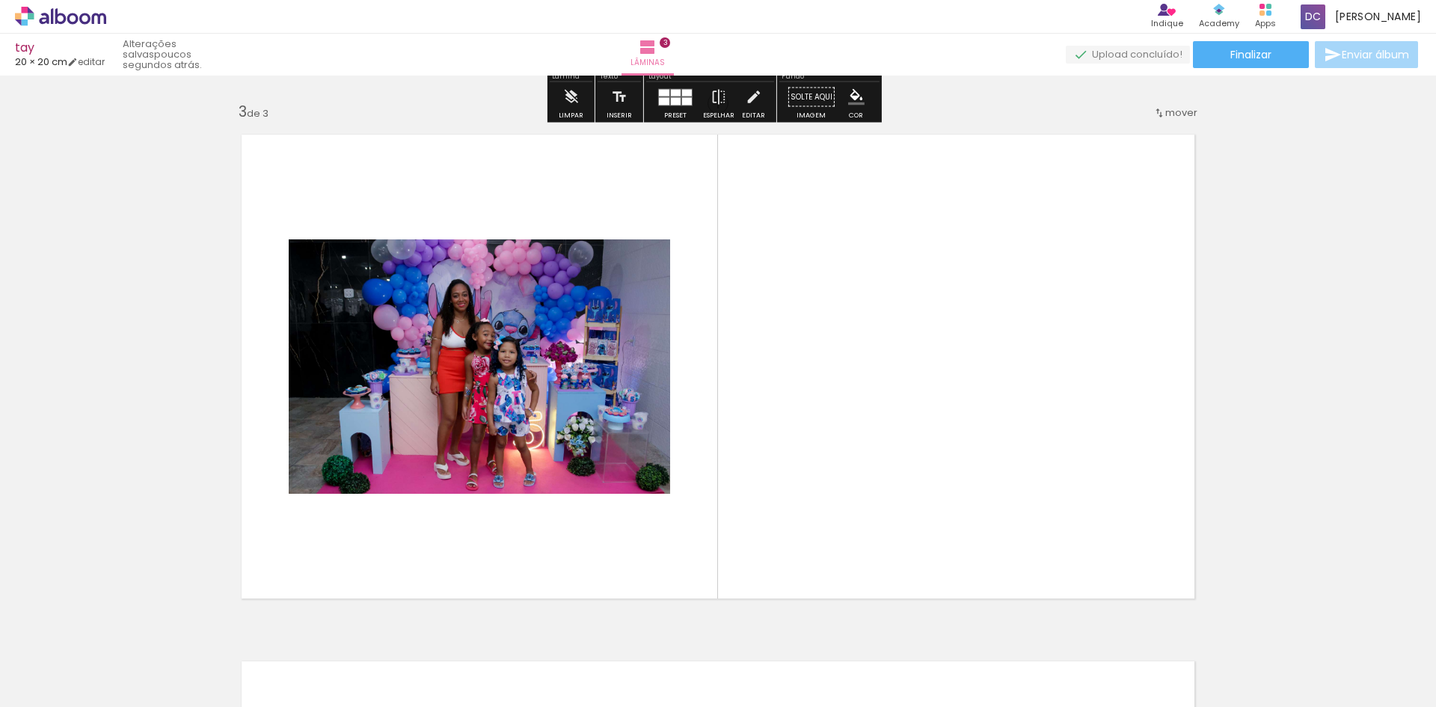
scroll to position [1073, 0]
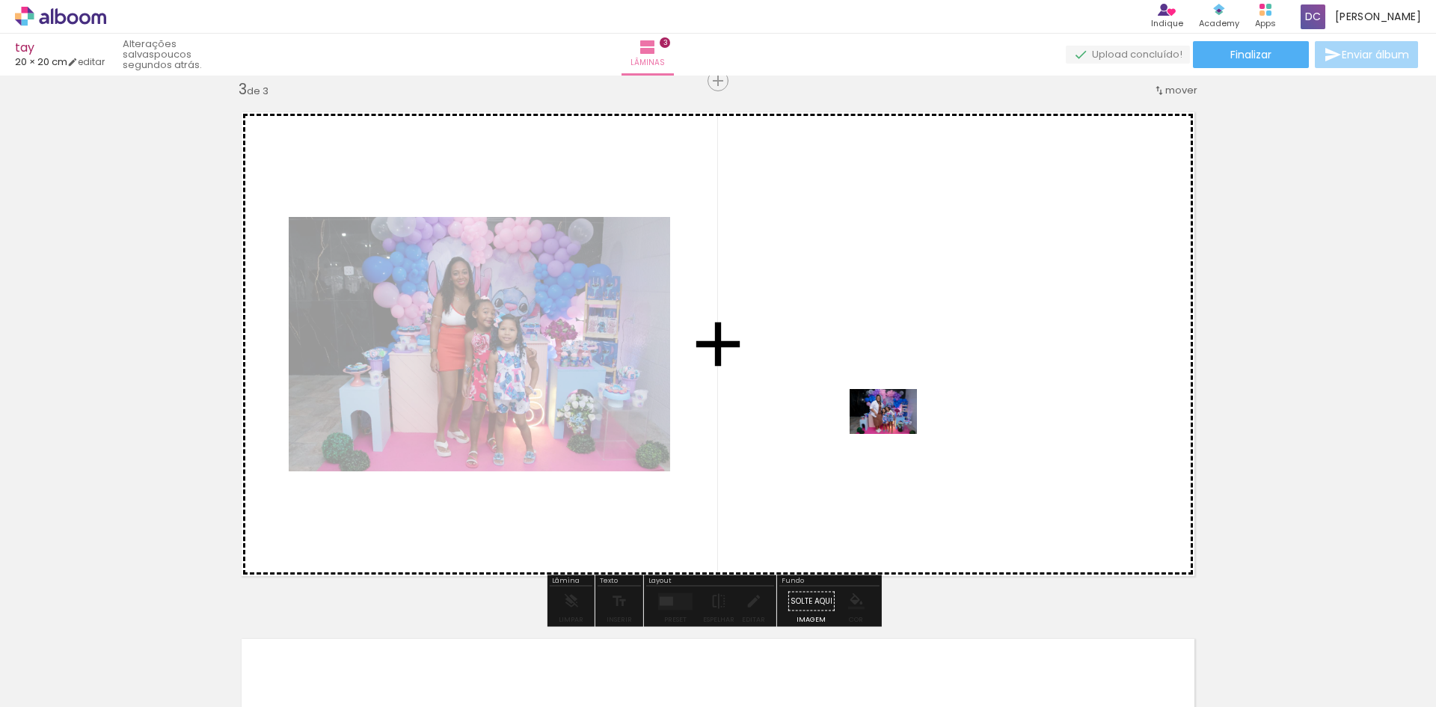
drag, startPoint x: 1060, startPoint y: 667, endPoint x: 895, endPoint y: 434, distance: 285.4
click at [895, 434] on quentale-workspace at bounding box center [718, 353] width 1436 height 707
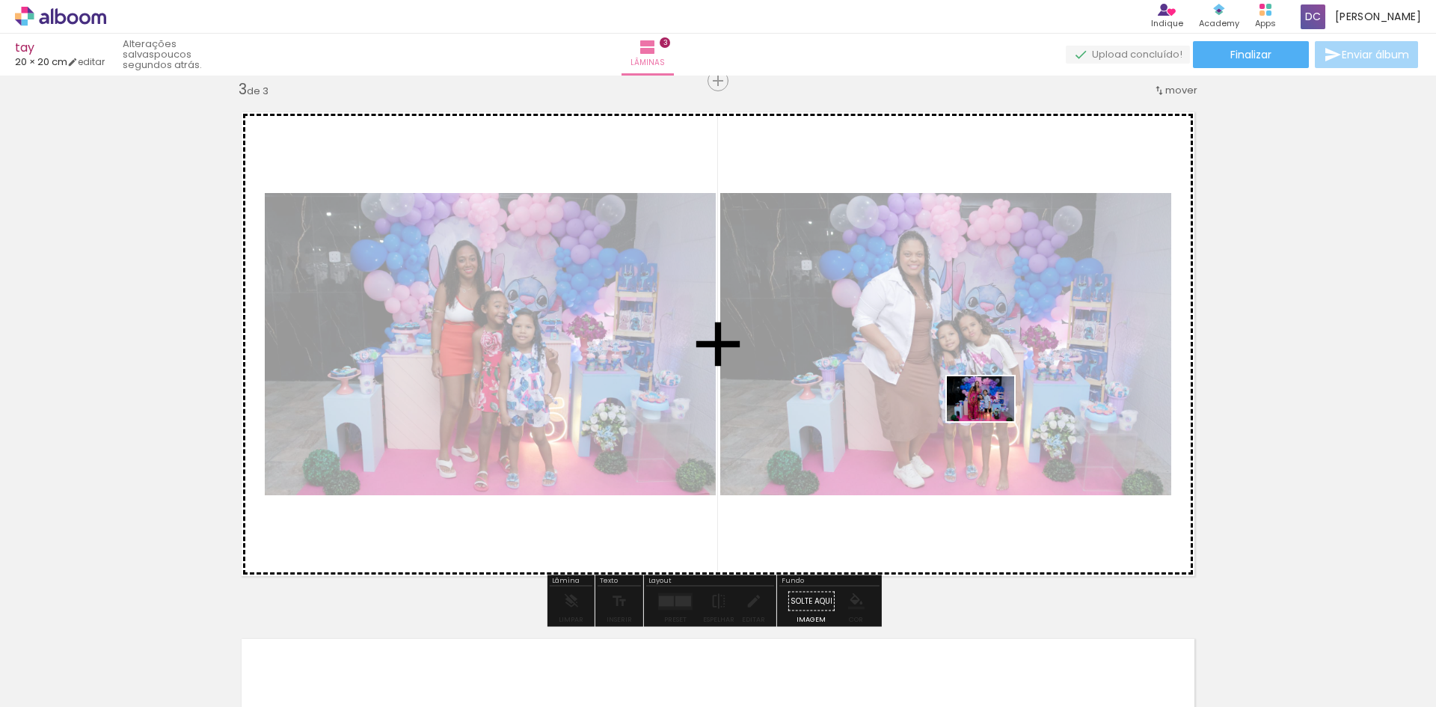
drag, startPoint x: 1156, startPoint y: 663, endPoint x: 992, endPoint y: 421, distance: 292.3
click at [992, 421] on quentale-workspace at bounding box center [718, 353] width 1436 height 707
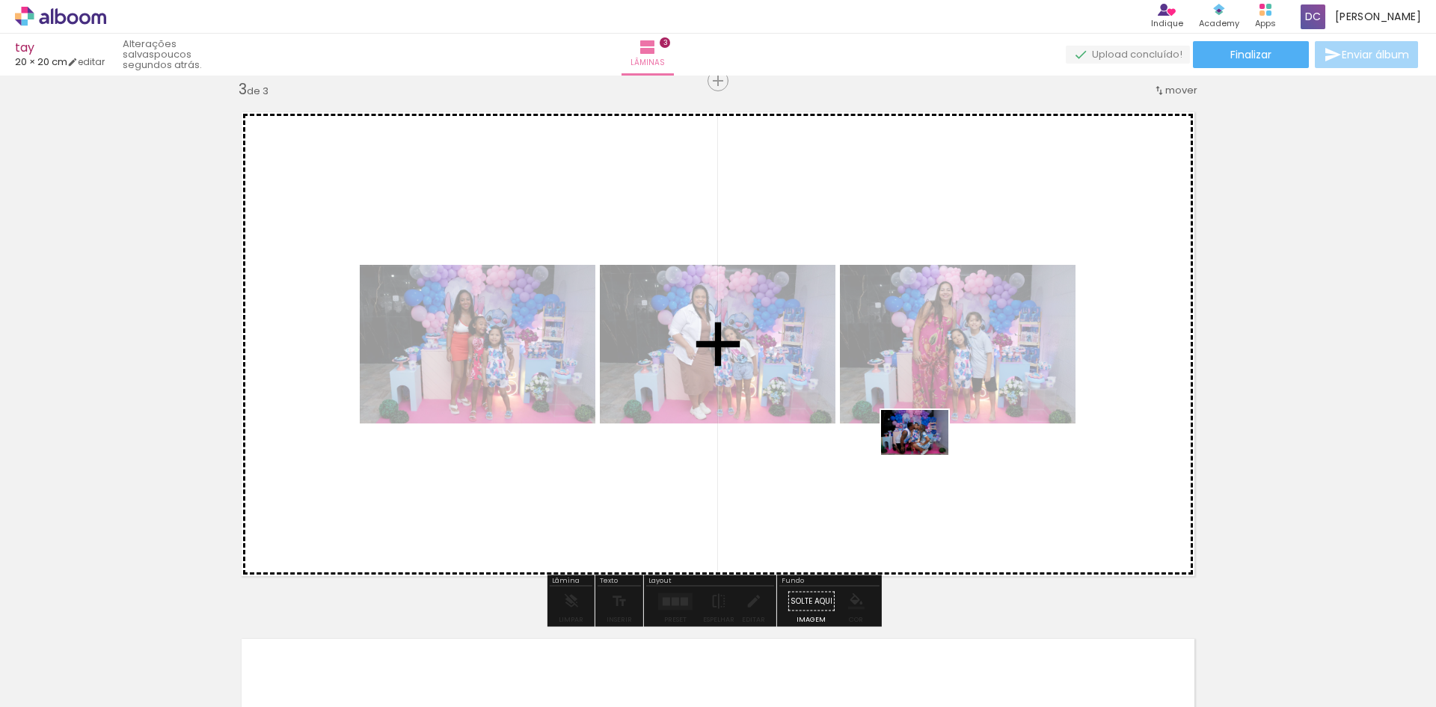
drag, startPoint x: 1222, startPoint y: 660, endPoint x: 926, endPoint y: 455, distance: 359.6
click at [926, 455] on quentale-workspace at bounding box center [718, 353] width 1436 height 707
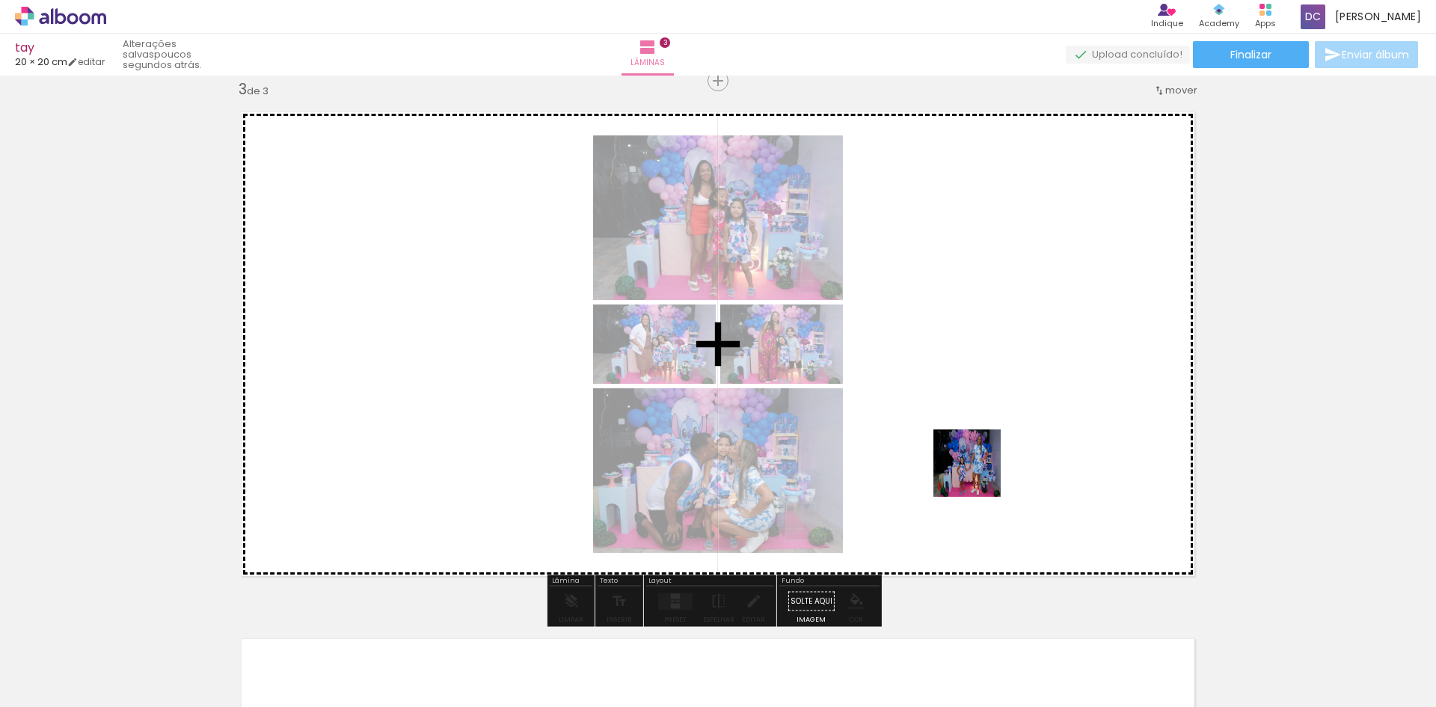
drag, startPoint x: 1318, startPoint y: 661, endPoint x: 1392, endPoint y: 660, distance: 74.1
click at [955, 459] on quentale-workspace at bounding box center [718, 353] width 1436 height 707
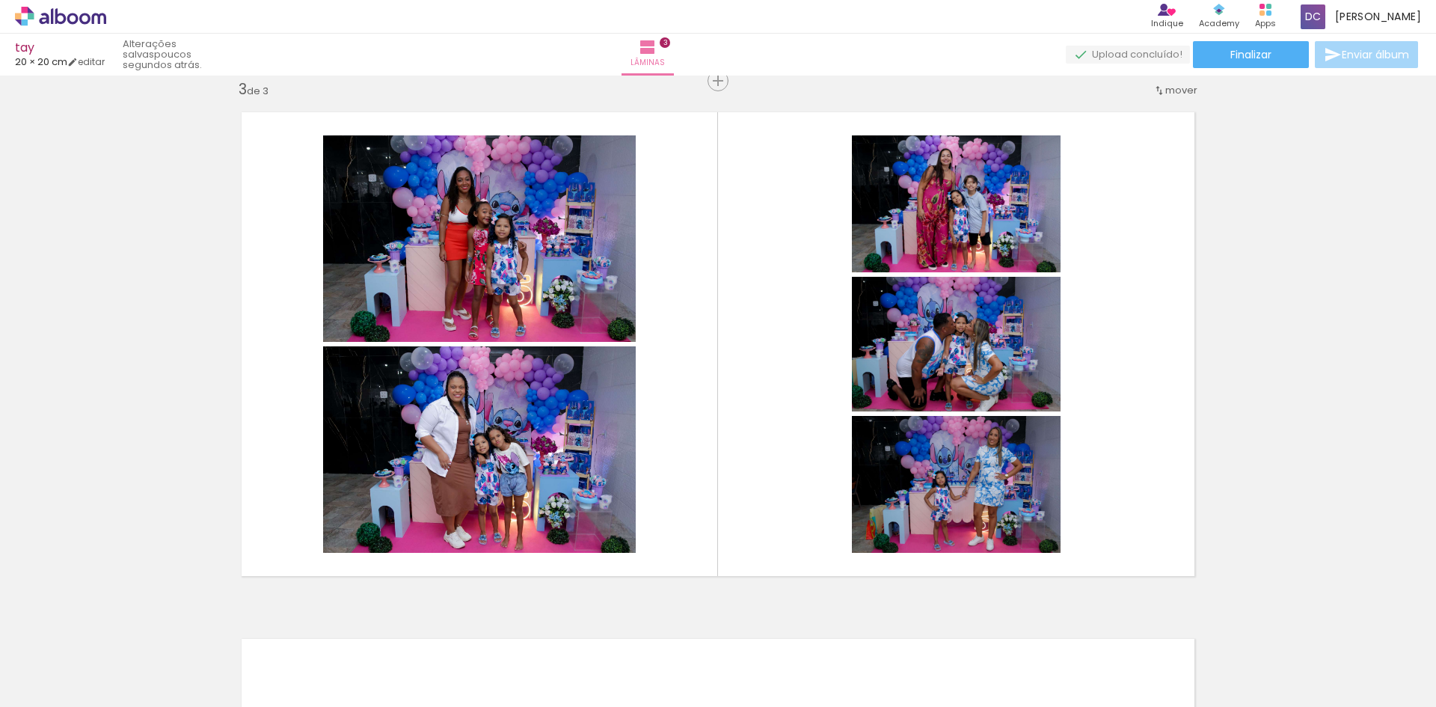
scroll to position [0, 923]
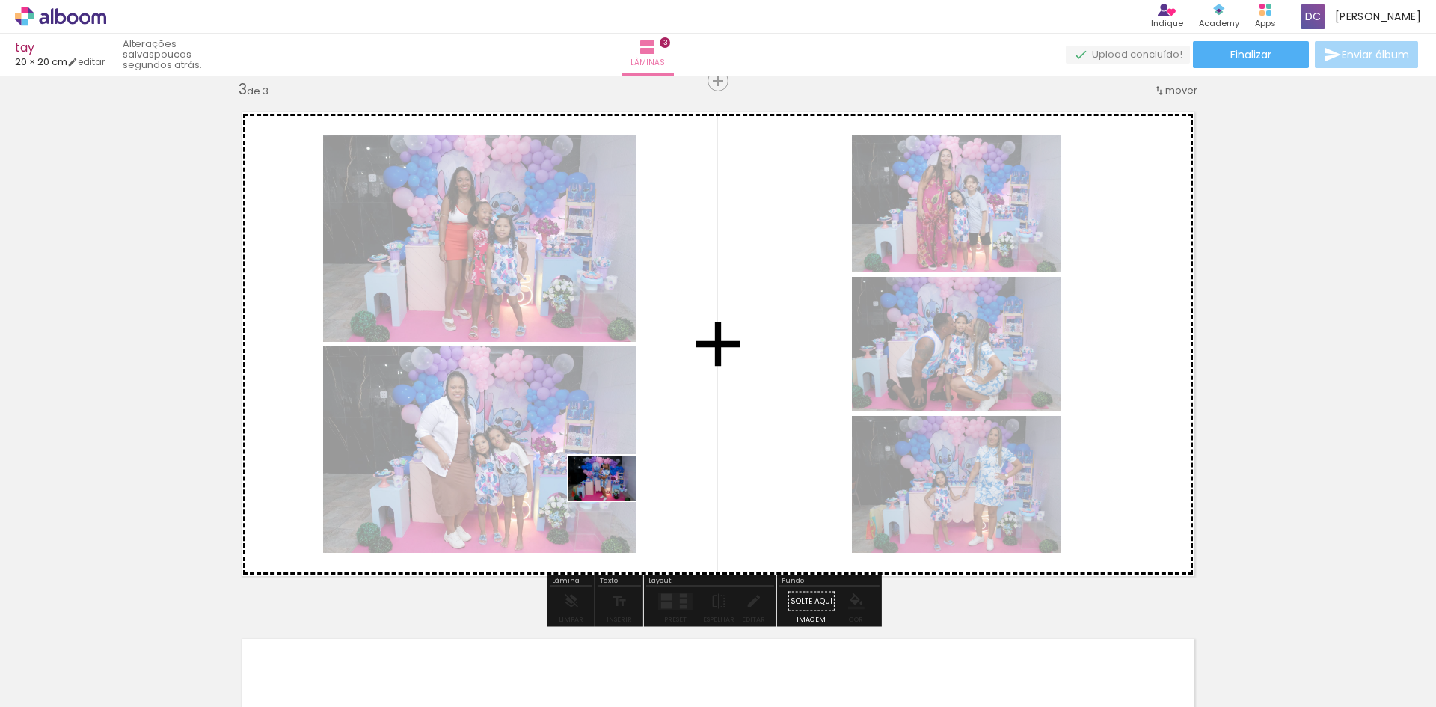
drag, startPoint x: 497, startPoint y: 668, endPoint x: 613, endPoint y: 500, distance: 203.8
click at [613, 500] on quentale-workspace at bounding box center [718, 353] width 1436 height 707
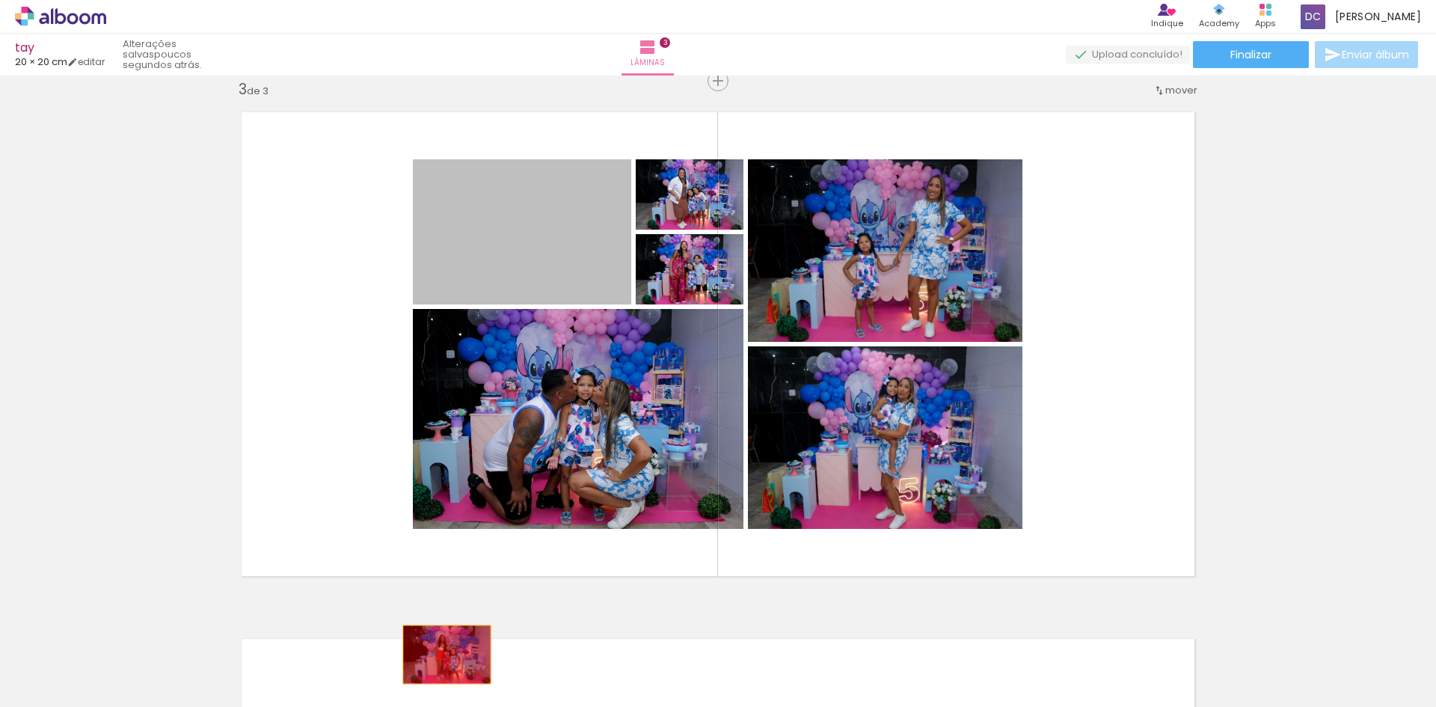
drag, startPoint x: 576, startPoint y: 280, endPoint x: 441, endPoint y: 655, distance: 398.2
click at [441, 655] on quentale-workspace at bounding box center [718, 353] width 1436 height 707
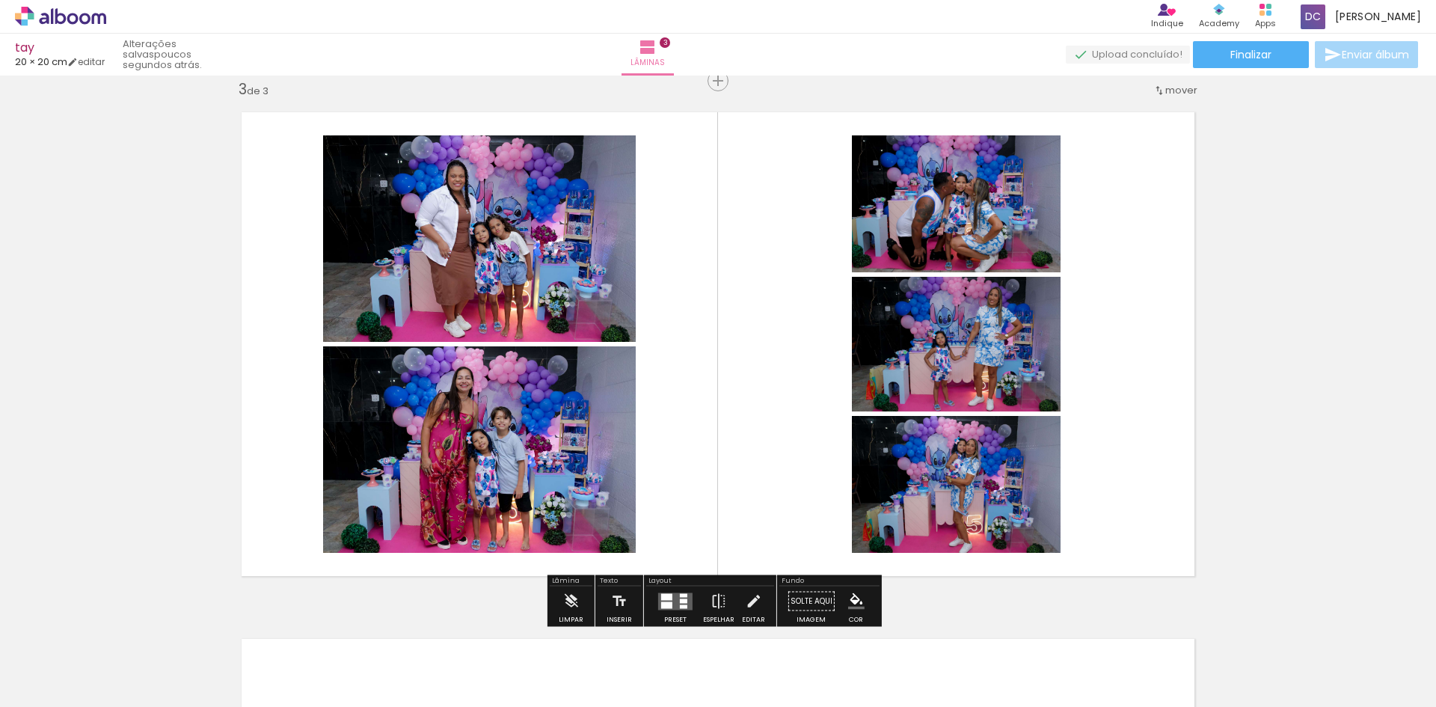
drag, startPoint x: 666, startPoint y: 272, endPoint x: 441, endPoint y: 640, distance: 431.1
click at [441, 640] on quentale-workspace at bounding box center [718, 353] width 1436 height 707
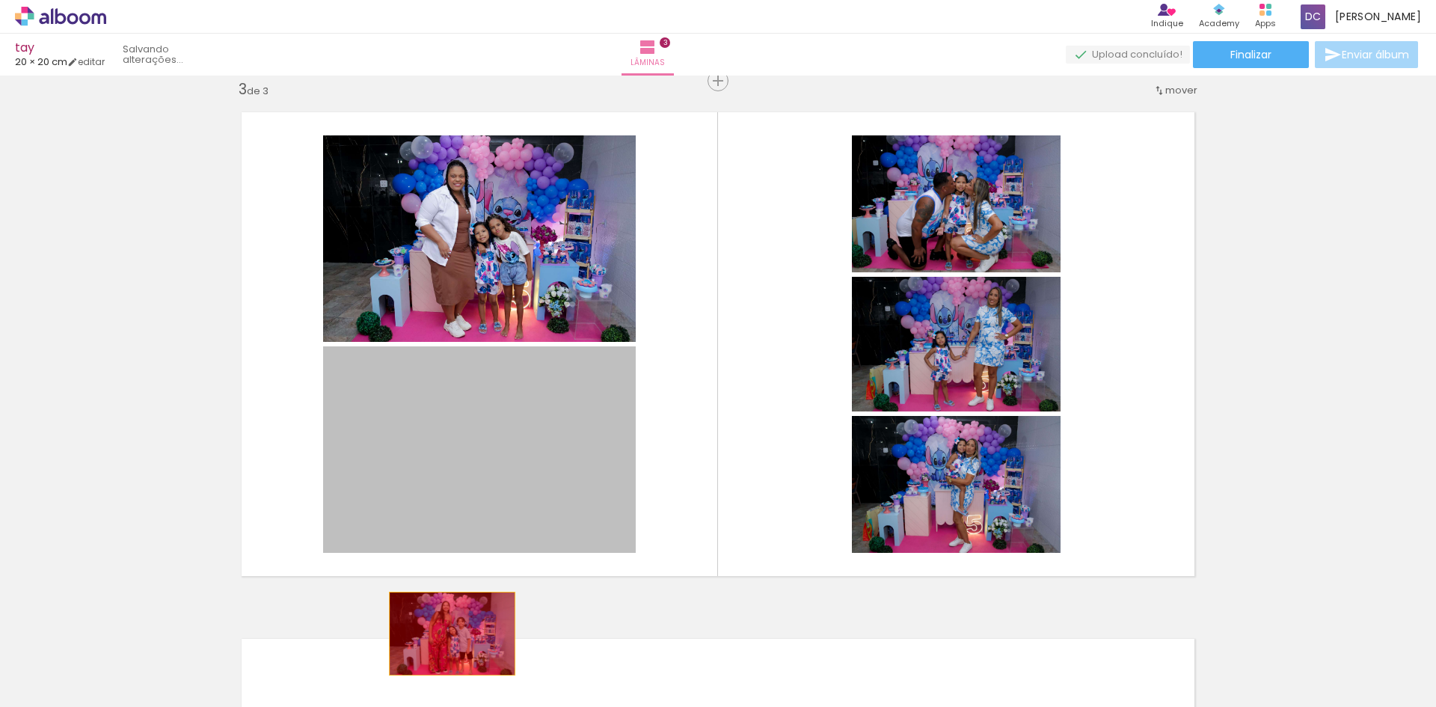
drag, startPoint x: 504, startPoint y: 420, endPoint x: 447, endPoint y: 634, distance: 220.8
click at [447, 634] on quentale-workspace at bounding box center [718, 353] width 1436 height 707
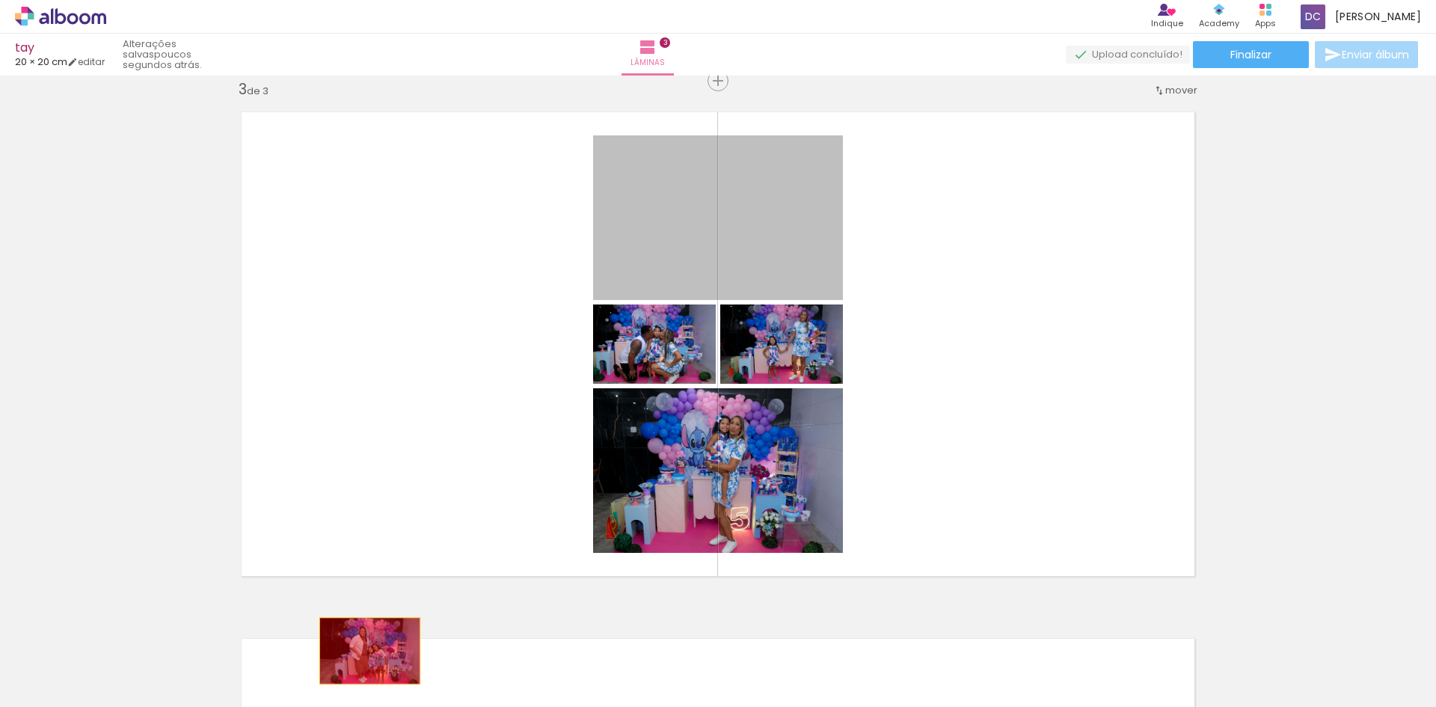
drag, startPoint x: 604, startPoint y: 325, endPoint x: 364, endPoint y: 651, distance: 405.0
click at [364, 651] on quentale-workspace at bounding box center [718, 353] width 1436 height 707
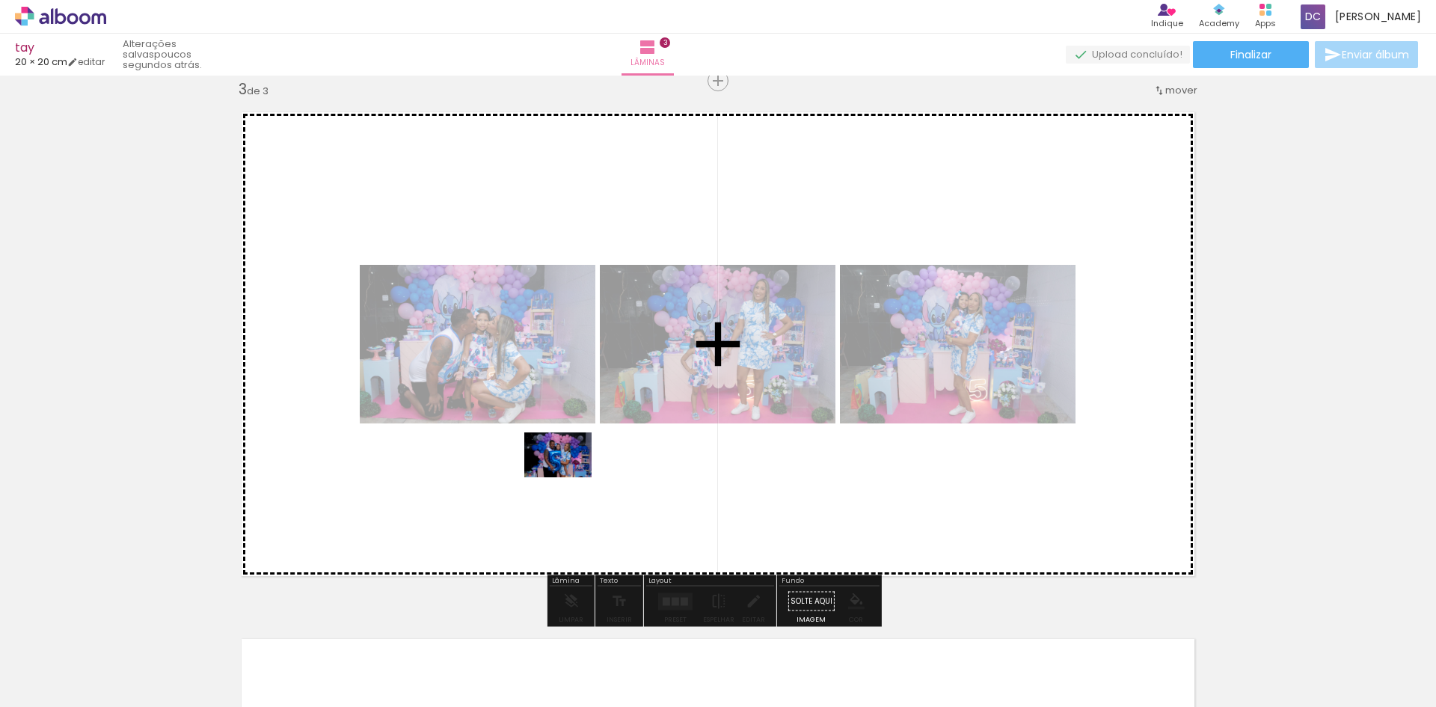
drag, startPoint x: 577, startPoint y: 668, endPoint x: 569, endPoint y: 477, distance: 190.9
click at [569, 477] on quentale-workspace at bounding box center [718, 353] width 1436 height 707
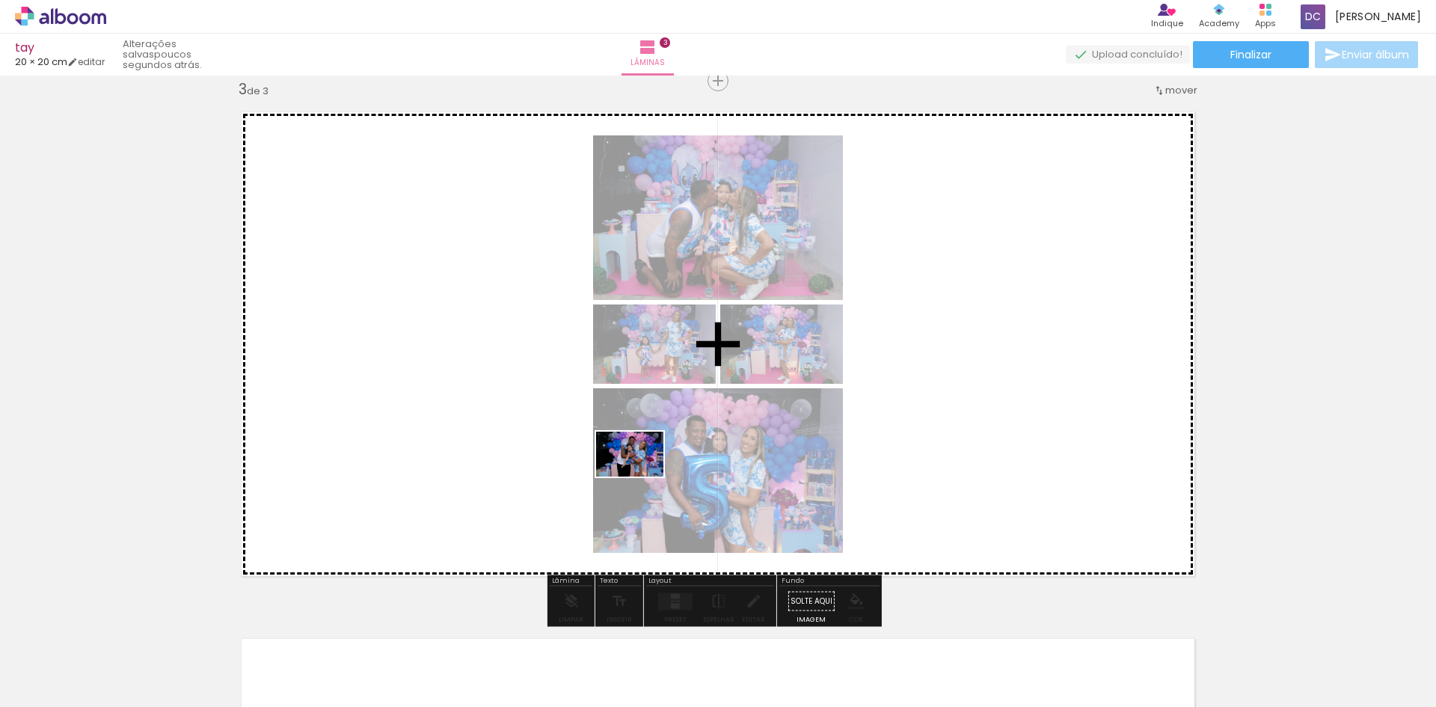
drag, startPoint x: 665, startPoint y: 658, endPoint x: 641, endPoint y: 477, distance: 182.6
click at [641, 477] on quentale-workspace at bounding box center [718, 353] width 1436 height 707
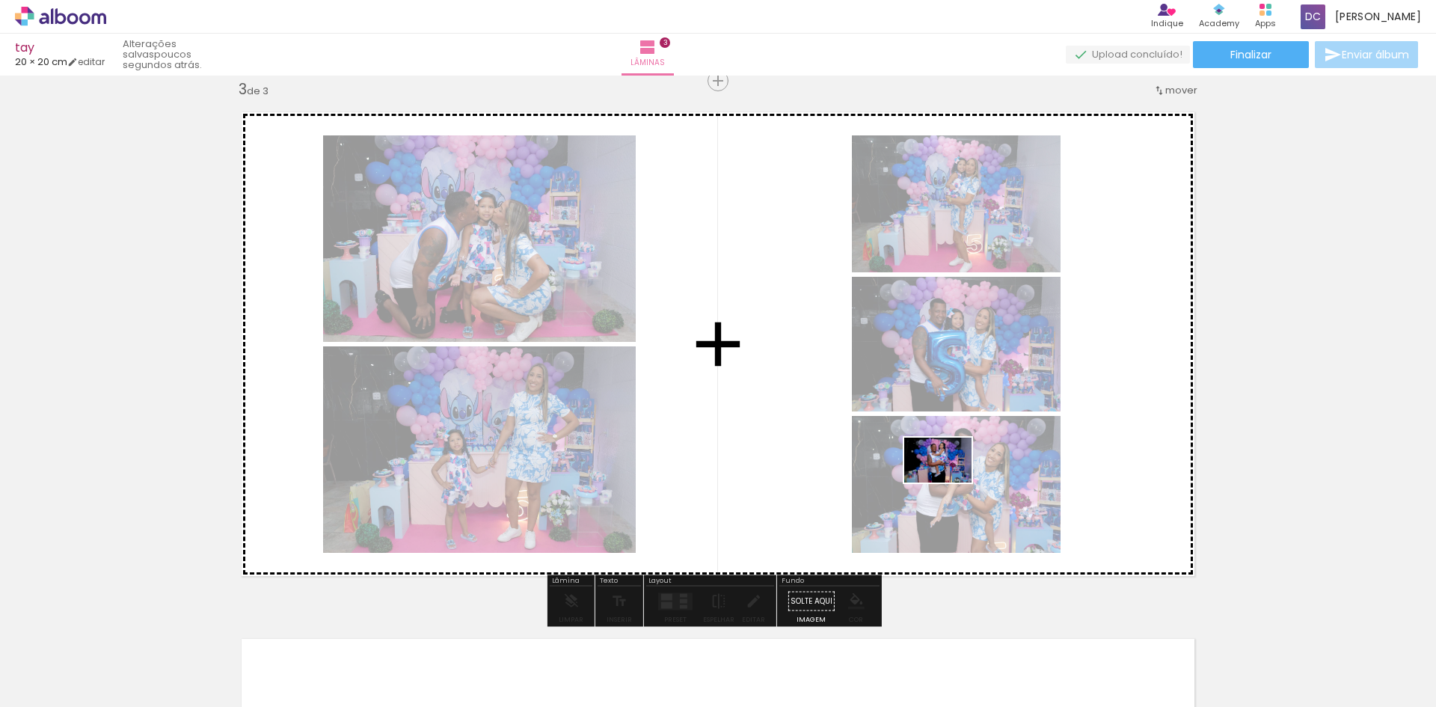
drag, startPoint x: 1321, startPoint y: 661, endPoint x: 949, endPoint y: 482, distance: 412.2
click at [949, 482] on quentale-workspace at bounding box center [718, 353] width 1436 height 707
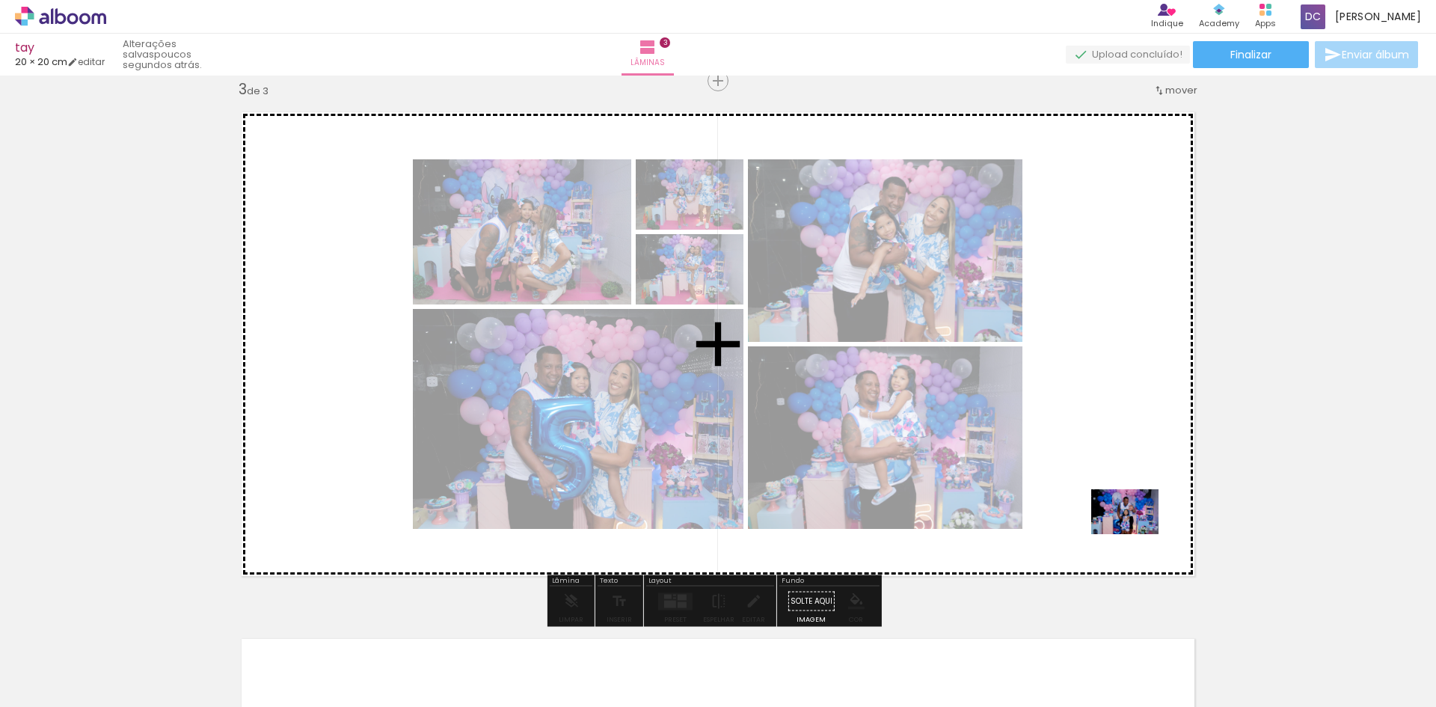
drag, startPoint x: 1401, startPoint y: 665, endPoint x: 1136, endPoint y: 534, distance: 295.4
click at [1136, 534] on quentale-workspace at bounding box center [718, 353] width 1436 height 707
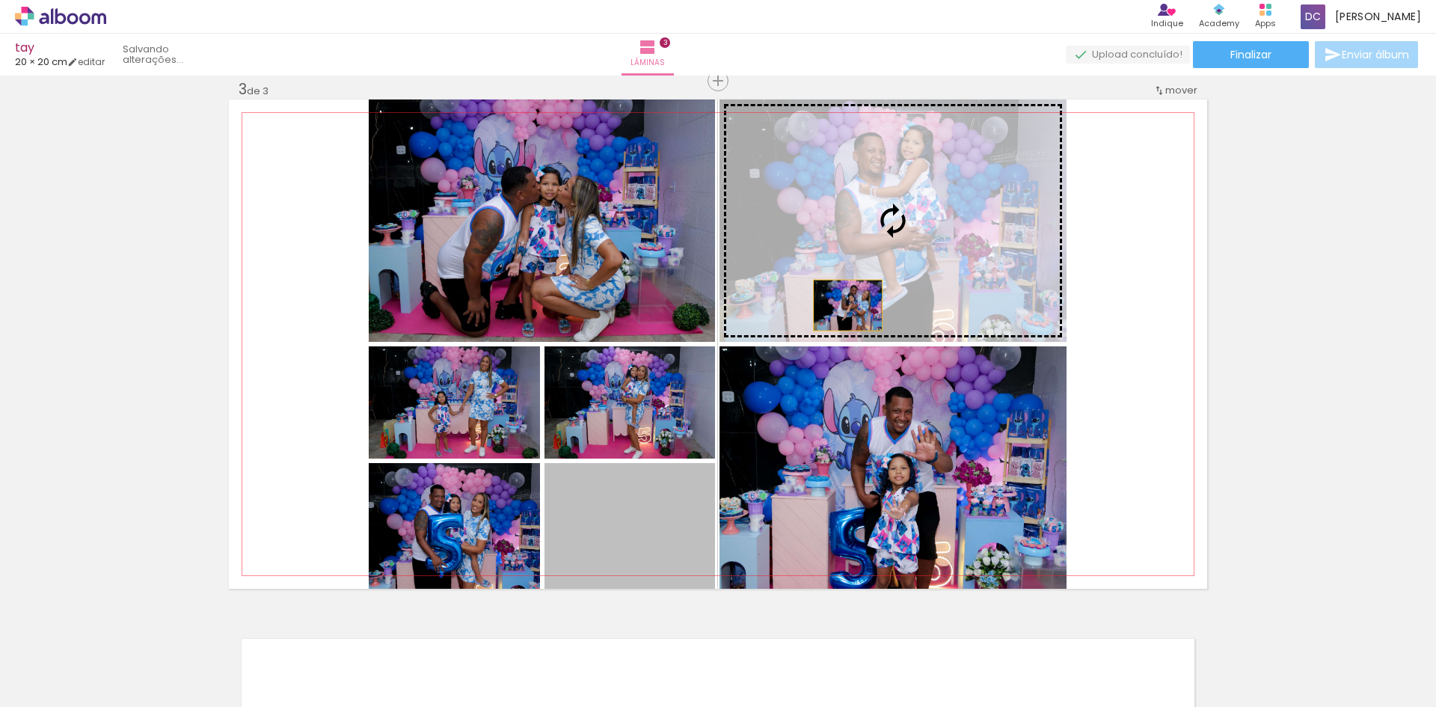
drag, startPoint x: 662, startPoint y: 547, endPoint x: 842, endPoint y: 305, distance: 301.5
click at [0, 0] on slot at bounding box center [0, 0] width 0 height 0
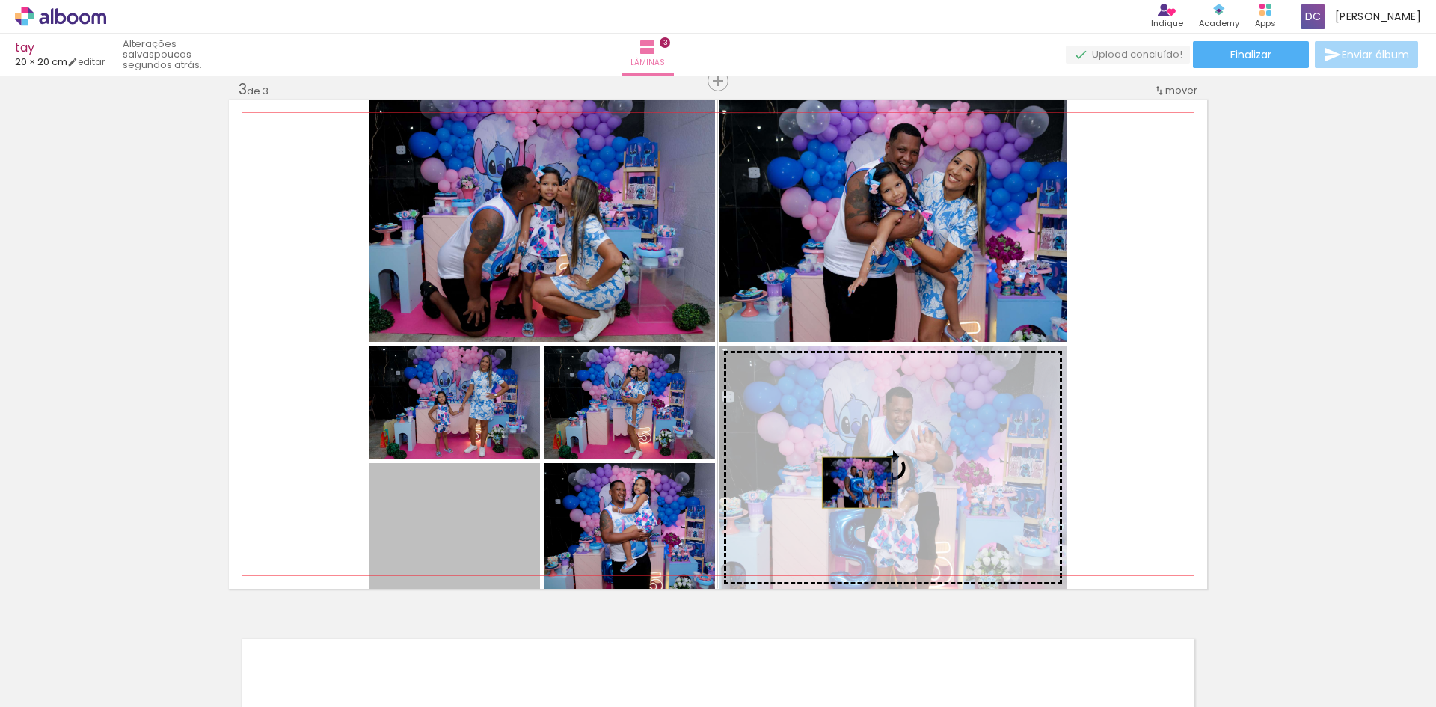
drag, startPoint x: 489, startPoint y: 542, endPoint x: 851, endPoint y: 482, distance: 366.8
click at [0, 0] on slot at bounding box center [0, 0] width 0 height 0
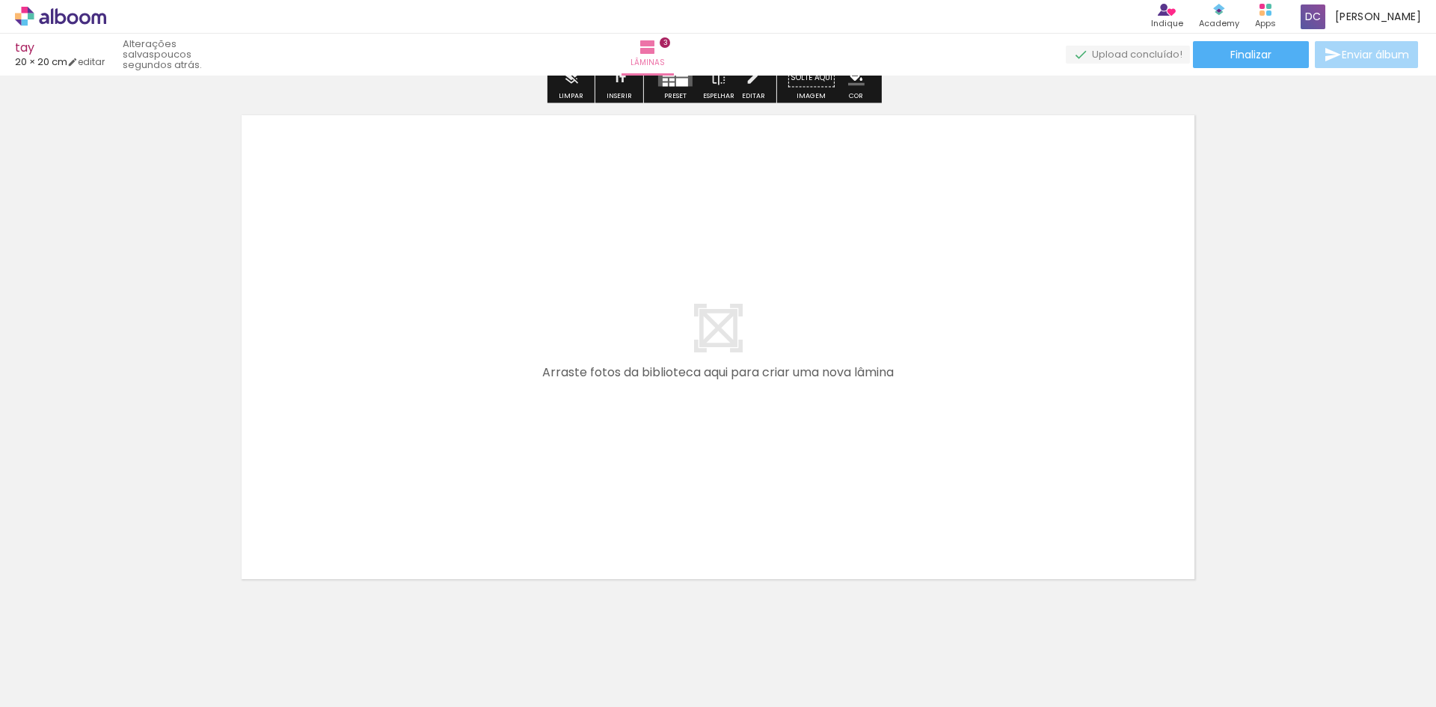
scroll to position [0, 530]
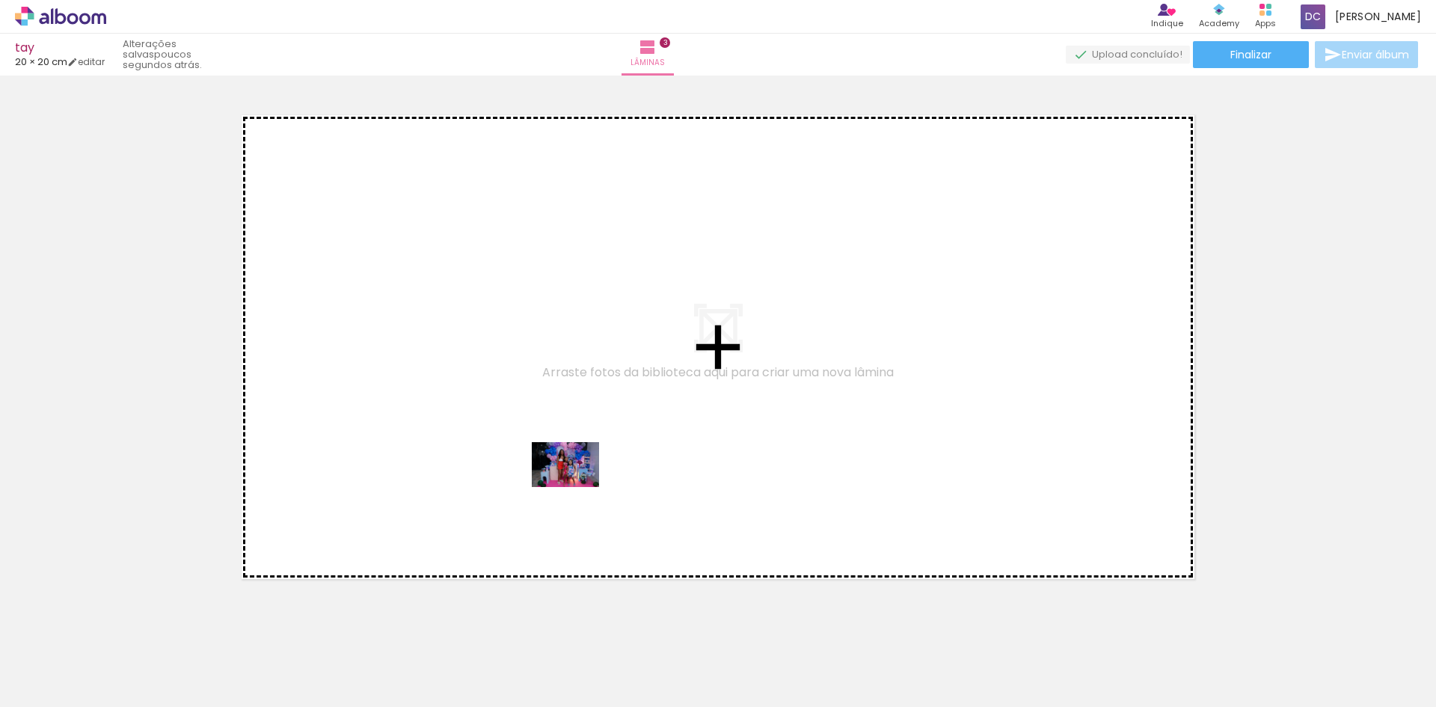
drag, startPoint x: 472, startPoint y: 667, endPoint x: 577, endPoint y: 487, distance: 208.5
click at [577, 487] on quentale-workspace at bounding box center [718, 353] width 1436 height 707
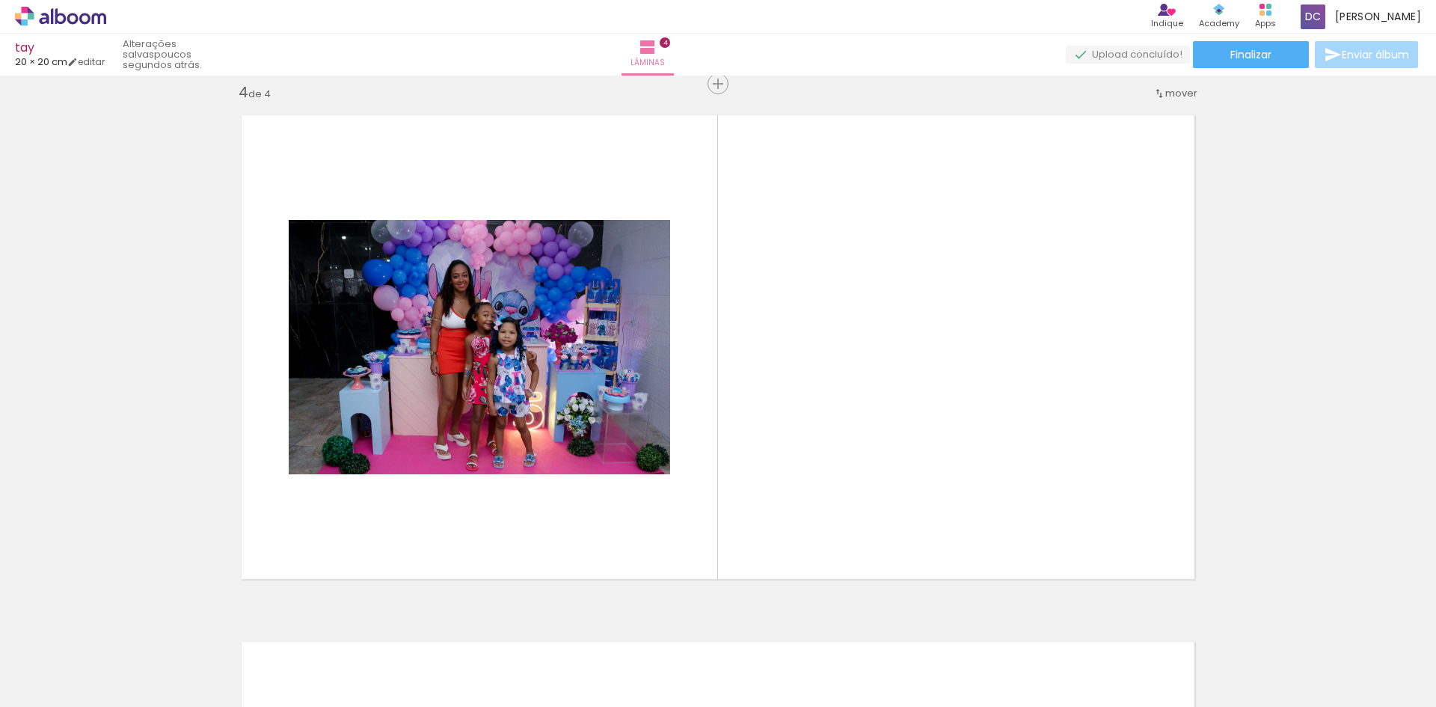
scroll to position [1599, 0]
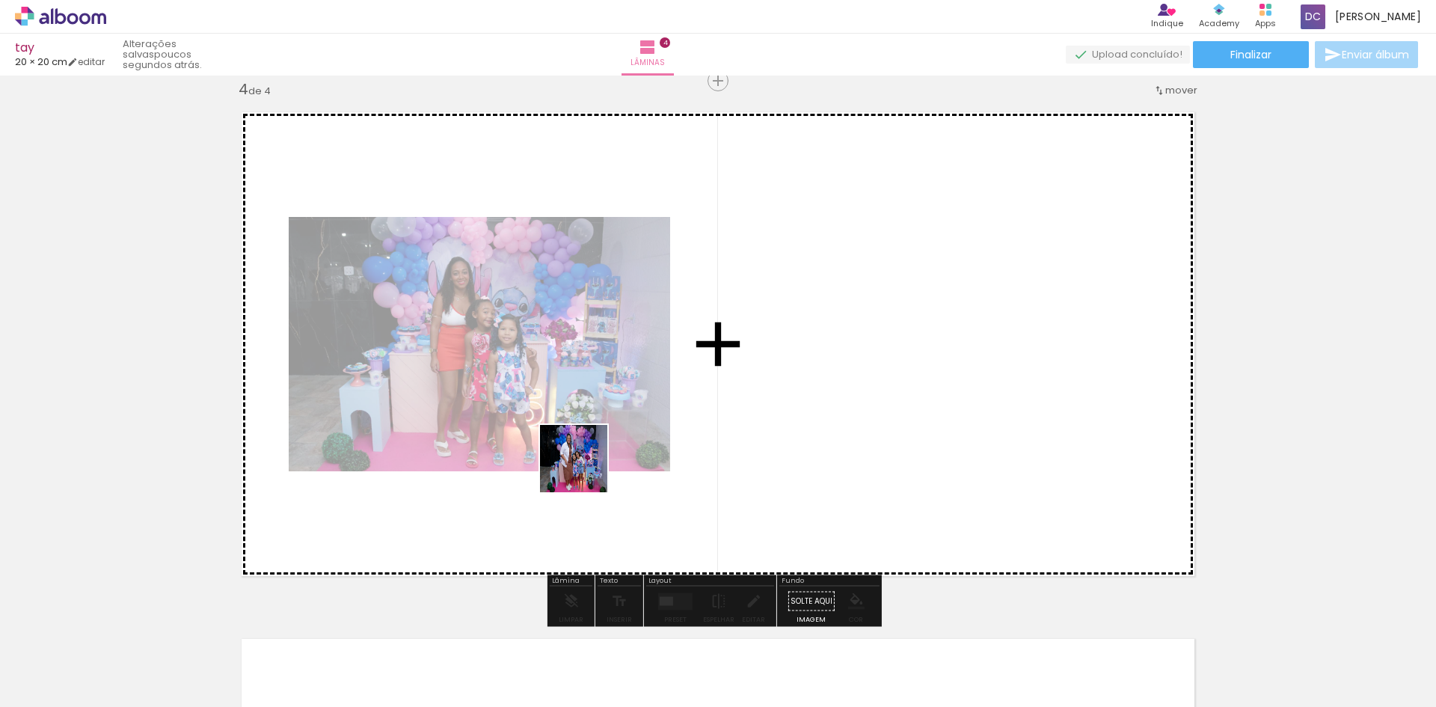
drag, startPoint x: 556, startPoint y: 658, endPoint x: 589, endPoint y: 454, distance: 206.1
click at [589, 454] on quentale-workspace at bounding box center [718, 353] width 1436 height 707
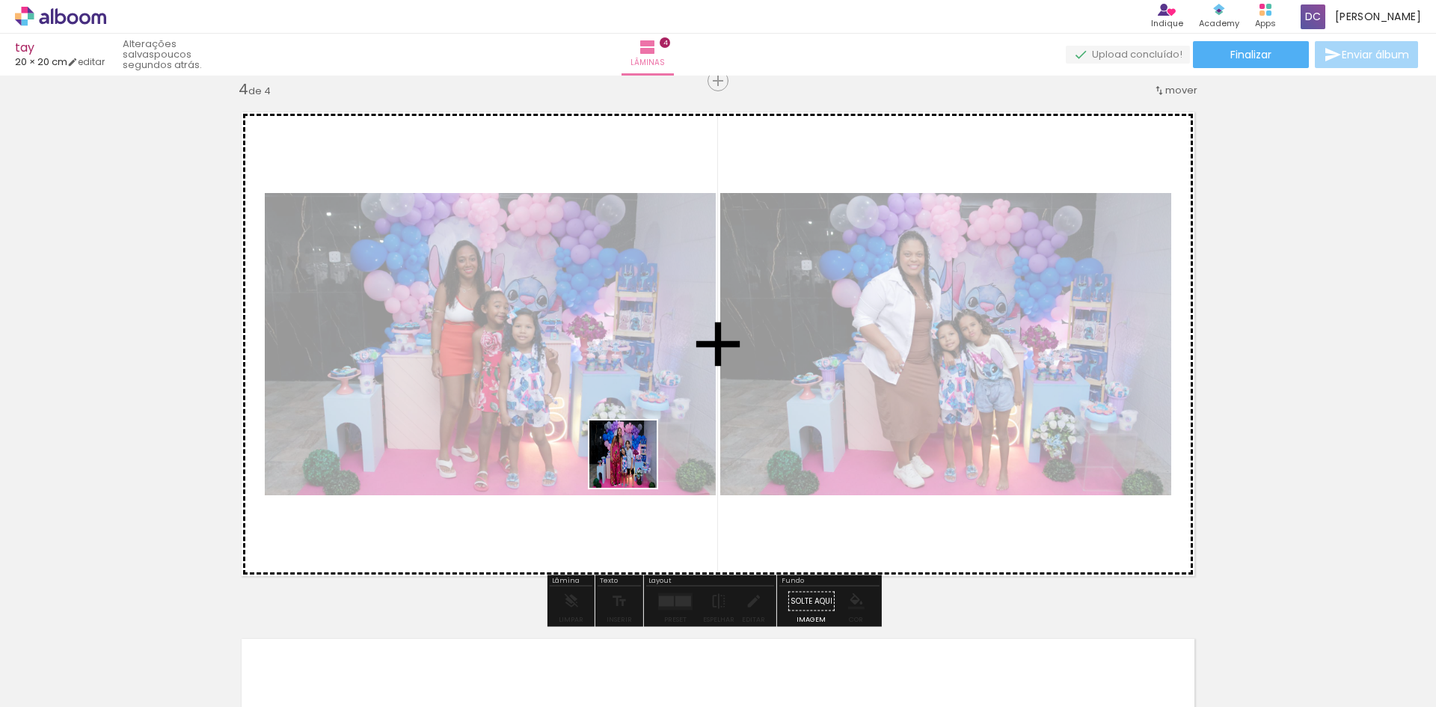
drag, startPoint x: 629, startPoint y: 655, endPoint x: 578, endPoint y: 699, distance: 67.8
click at [634, 445] on quentale-workspace at bounding box center [718, 353] width 1436 height 707
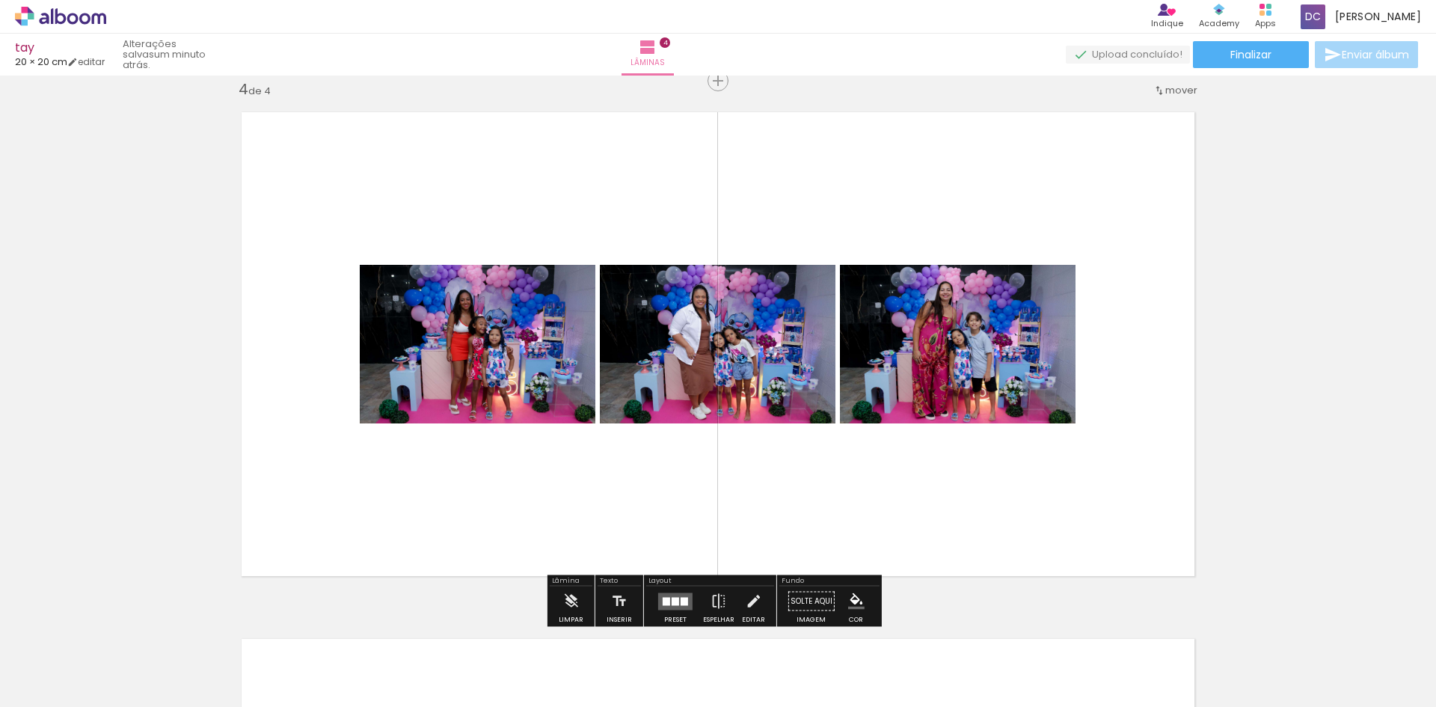
scroll to position [0, 1302]
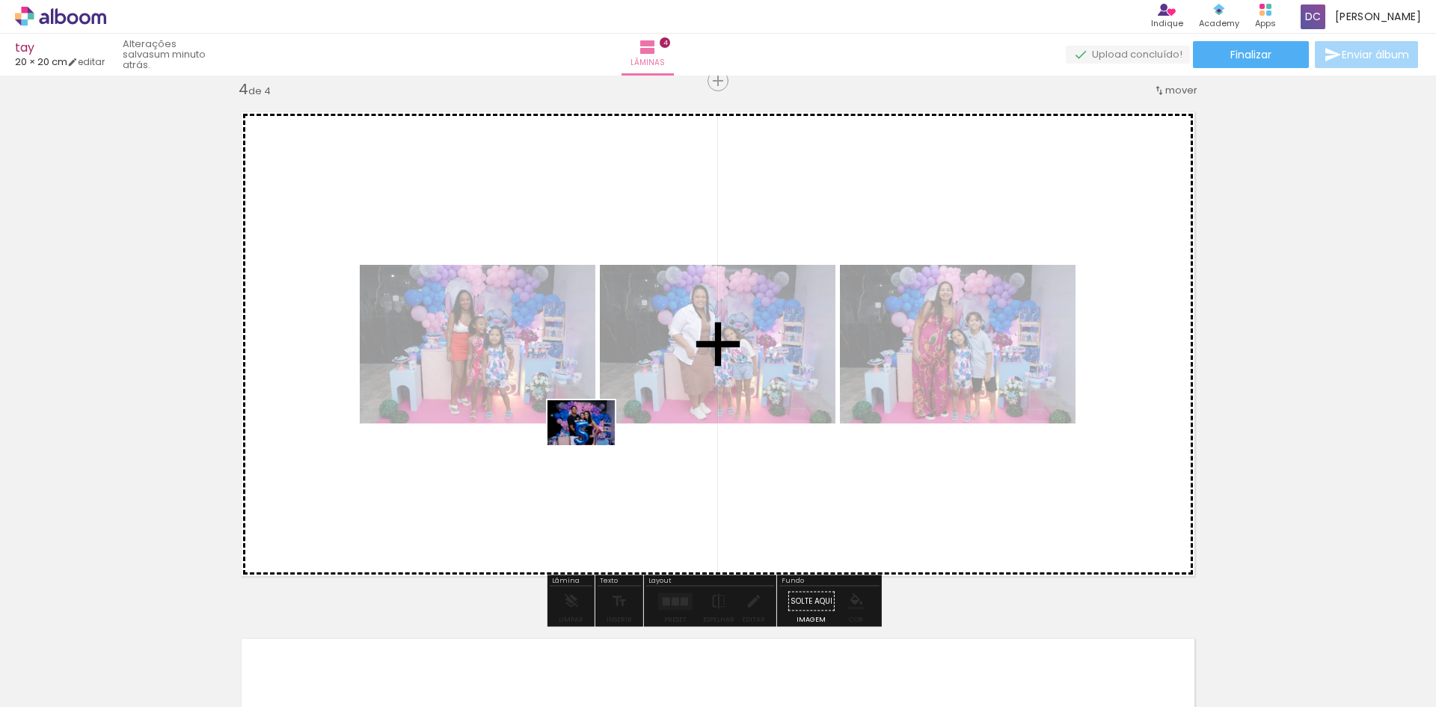
drag, startPoint x: 366, startPoint y: 661, endPoint x: 592, endPoint y: 445, distance: 312.7
click at [592, 445] on quentale-workspace at bounding box center [718, 353] width 1436 height 707
